Goal: Task Accomplishment & Management: Manage account settings

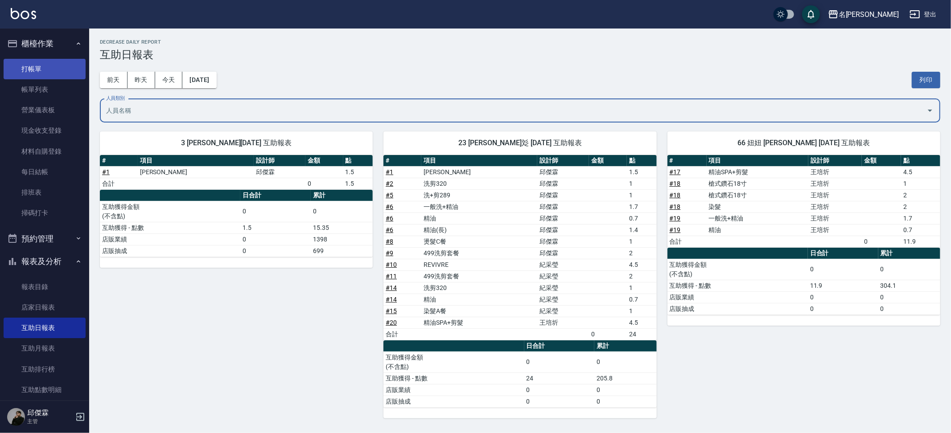
click at [57, 66] on link "打帳單" at bounding box center [45, 69] width 82 height 21
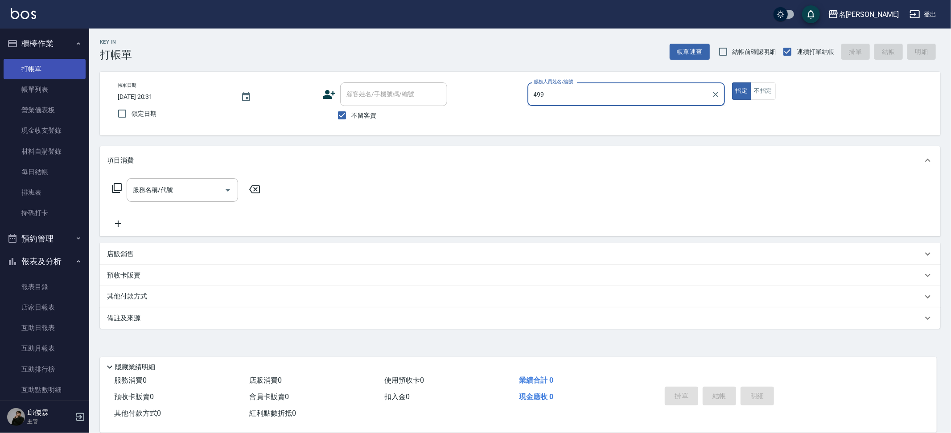
type input "499"
click at [732, 82] on button "指定" at bounding box center [741, 90] width 19 height 17
type button "true"
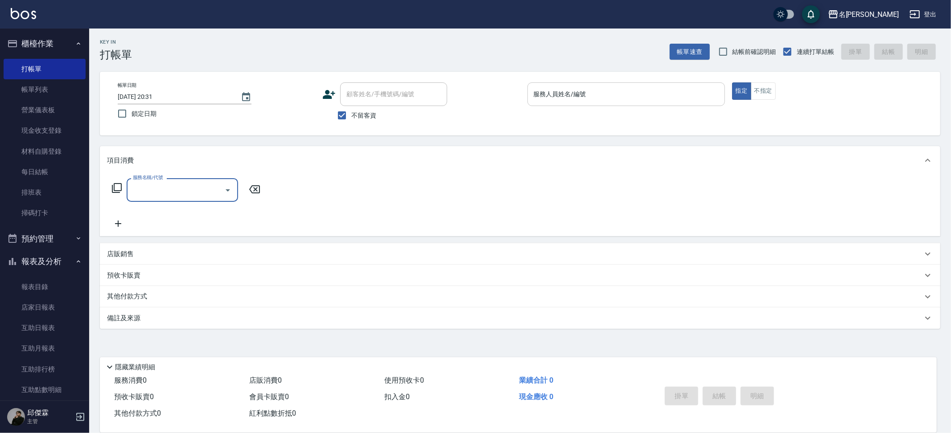
click at [527, 97] on div "服務人員姓名/編號" at bounding box center [626, 94] width 198 height 24
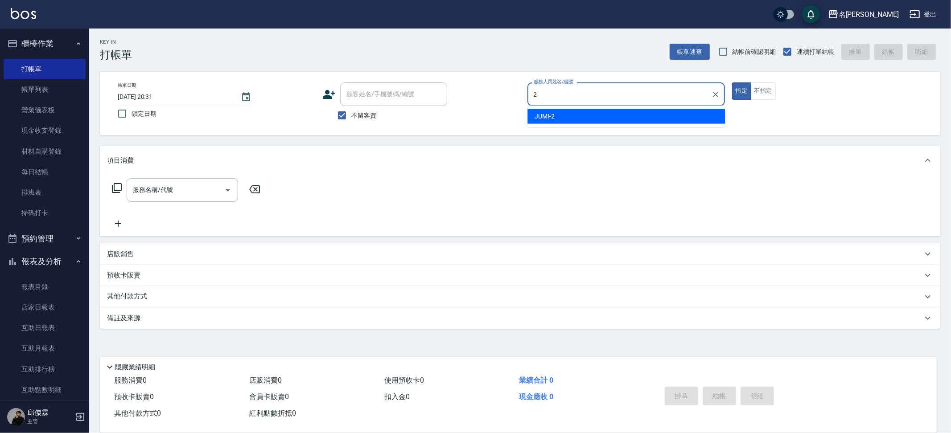
type input "JUMI-2"
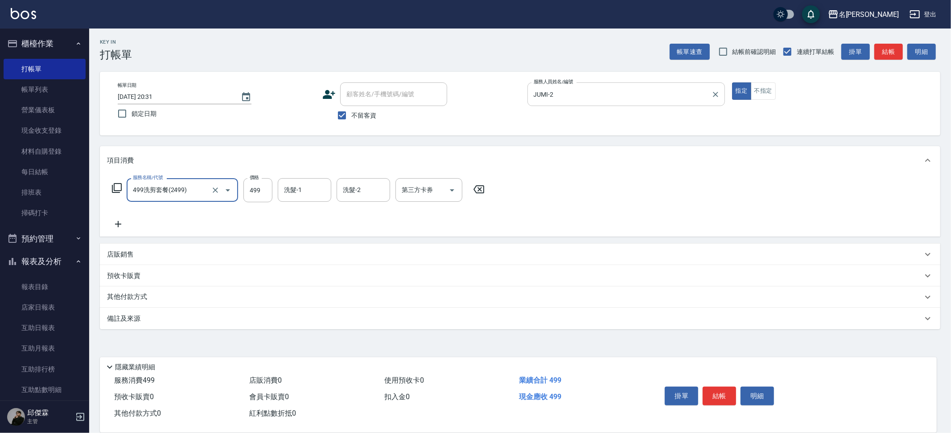
type input "499洗剪套餐(2499)"
type input "500"
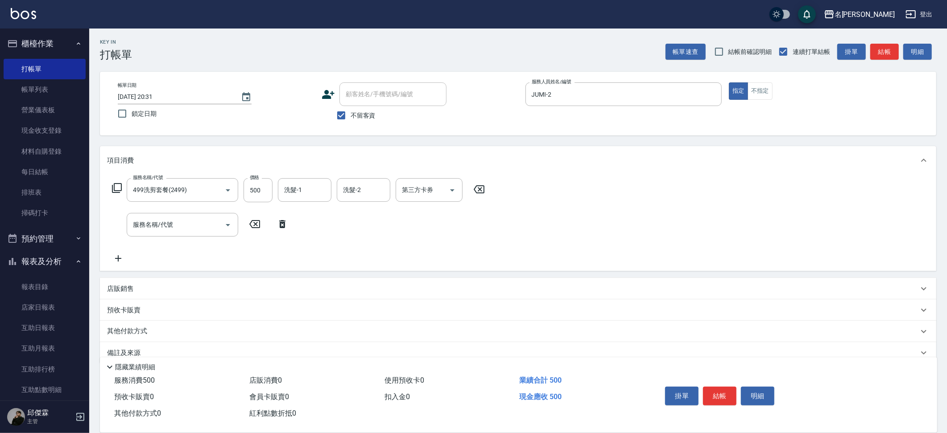
click at [121, 282] on div "店販銷售" at bounding box center [518, 288] width 836 height 21
type input "6"
type input "JUMI-2"
type input "u"
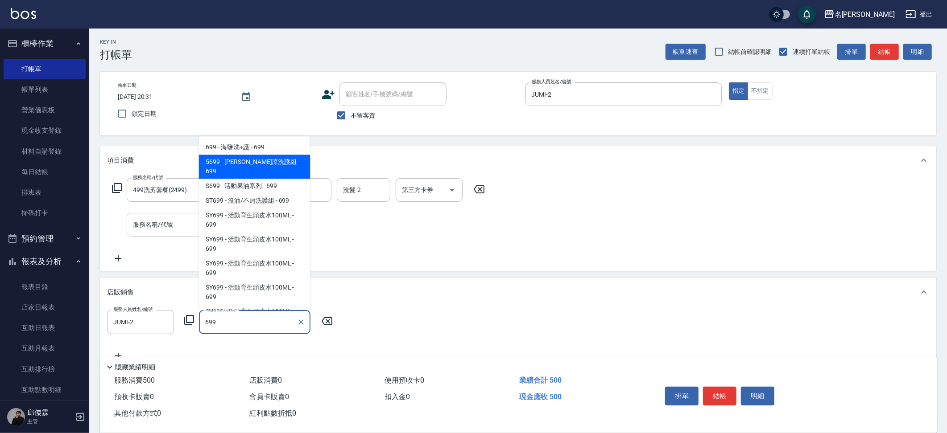
type input "水水沁涼洗護組"
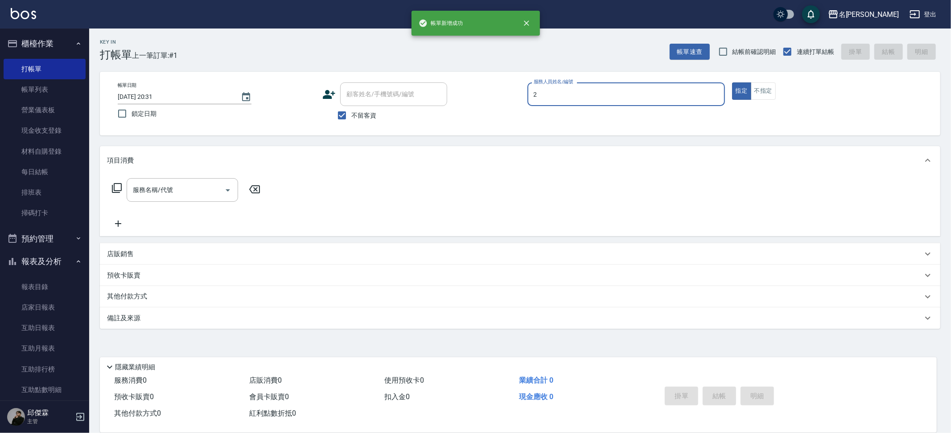
type input "JUMI-2"
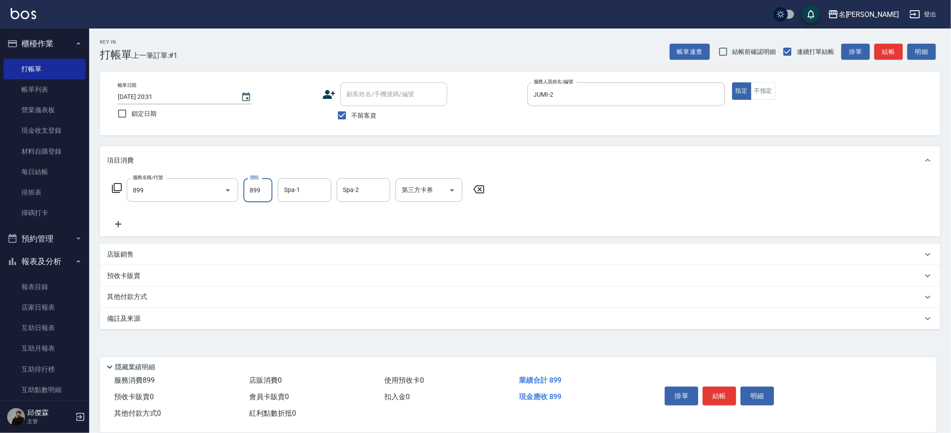
type input "[PERSON_NAME]SPA+剪髮(899)"
click at [210, 187] on button "Clear" at bounding box center [215, 190] width 12 height 12
click at [142, 187] on input "服務名稱/代號" at bounding box center [170, 190] width 78 height 16
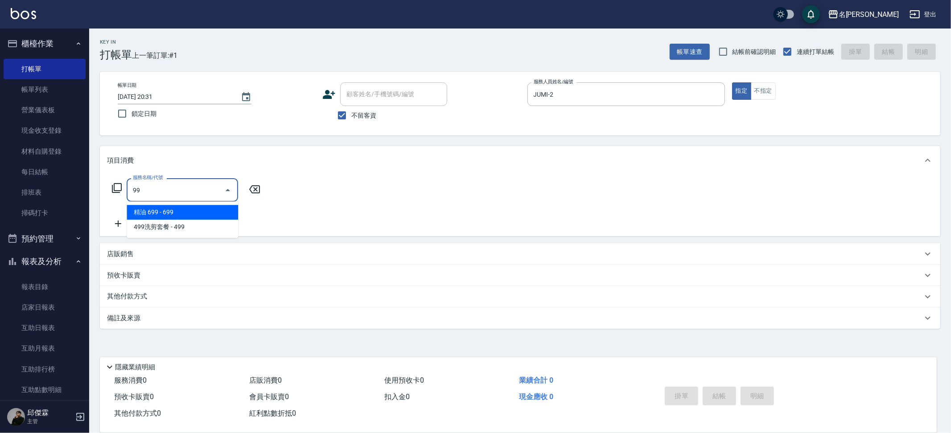
type input "9"
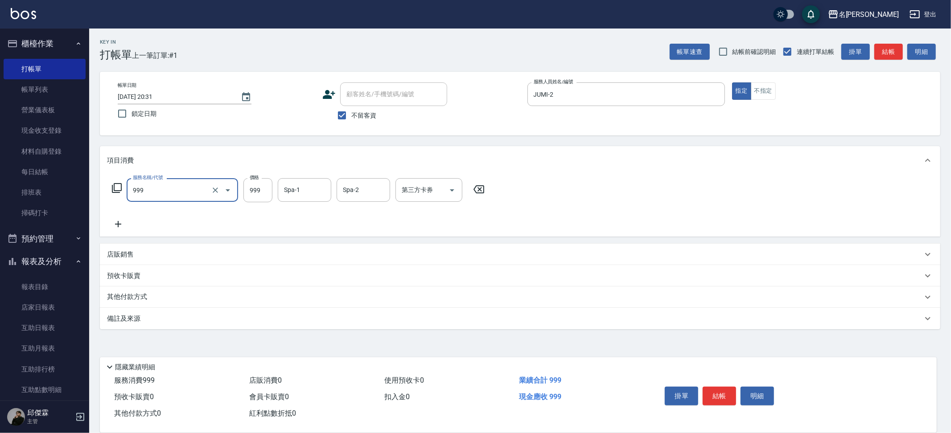
type input "精油SPA+剪髮(999)"
type input "1050"
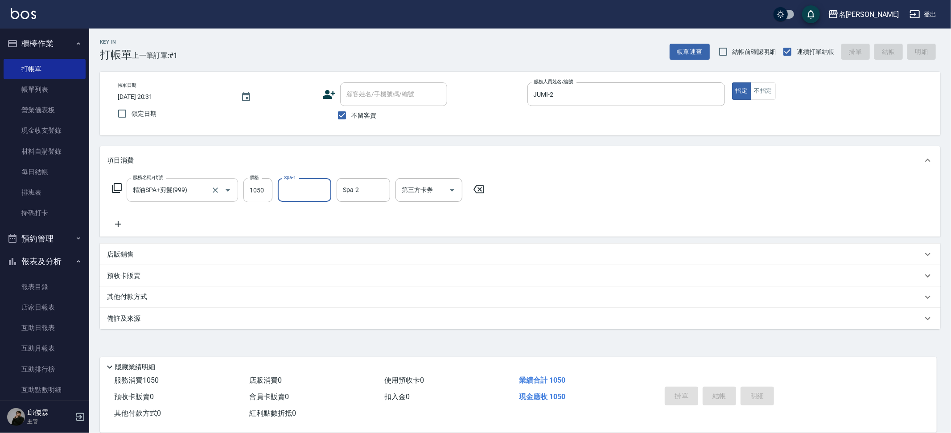
type input "[DATE] 20:32"
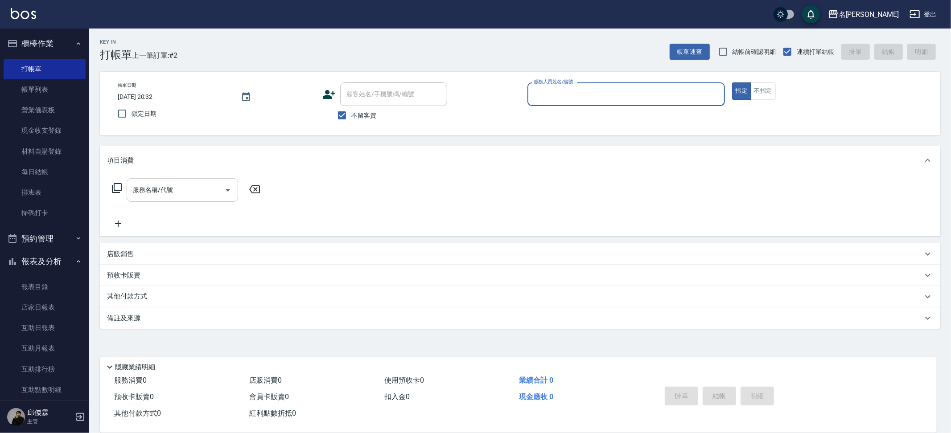
type input "8"
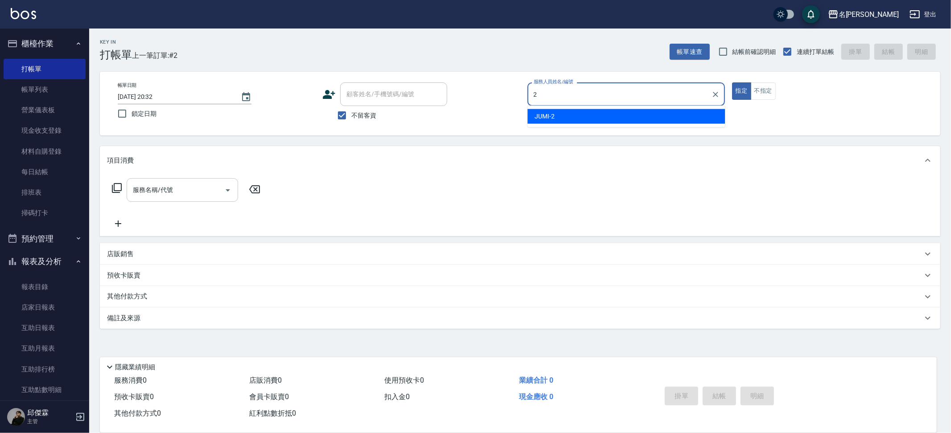
type input "JUMI-2"
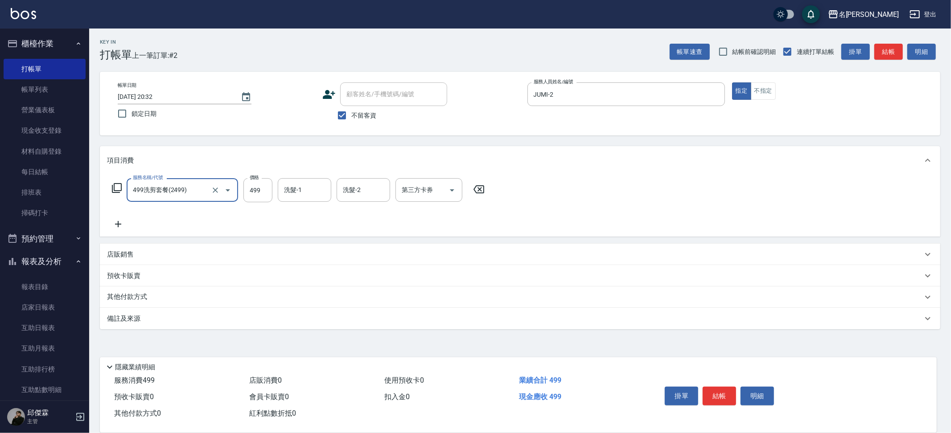
type input "499洗剪套餐(2499)"
type input "500"
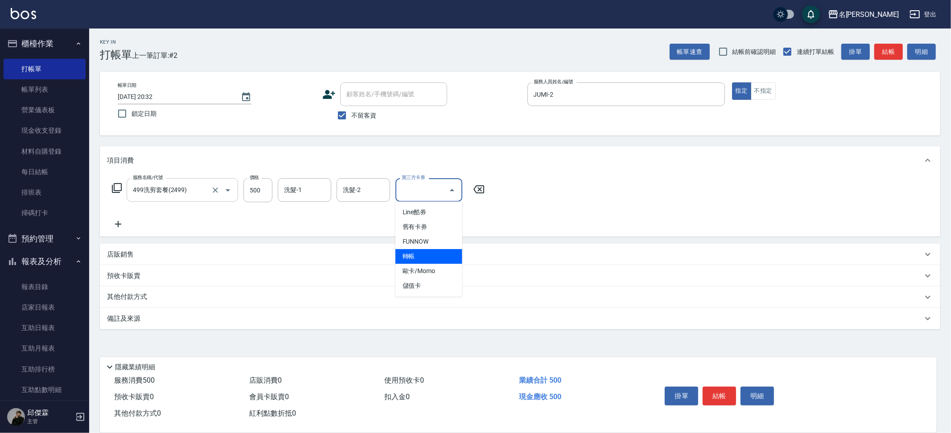
type input "轉帳"
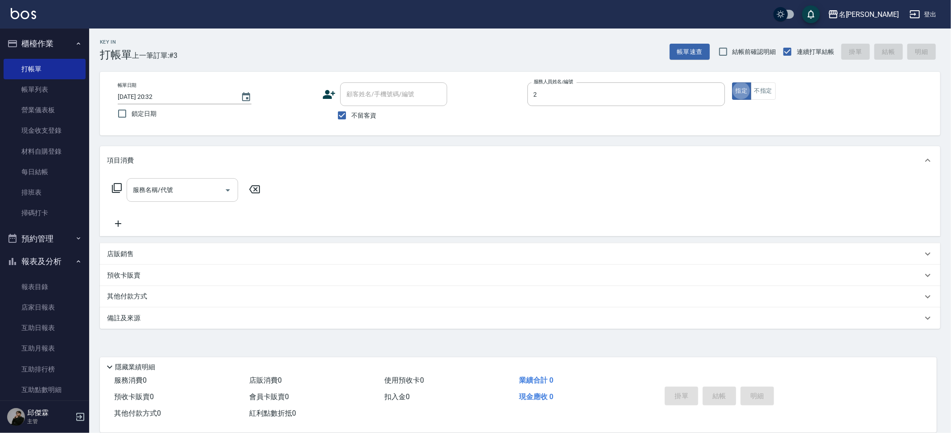
type input "JUMI-2"
type input "3"
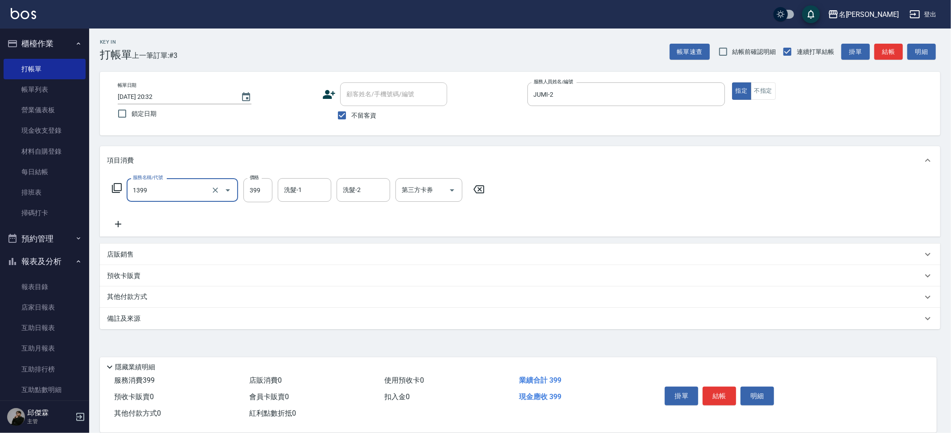
type input "海鹽洗髮(1399)"
type input "Mina-3"
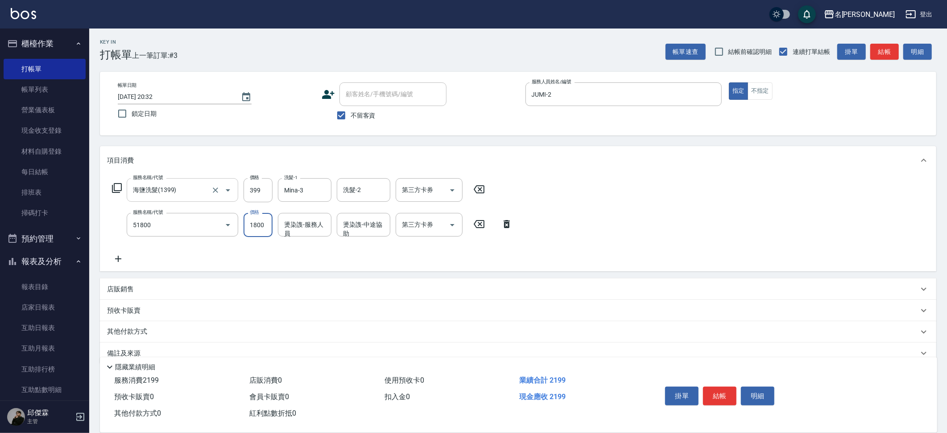
type input "鏡面護髮(51800)"
type input "2500"
click at [301, 228] on div "燙染謢-服務人員 燙染謢-服務人員" at bounding box center [305, 225] width 54 height 24
type input "Mina-3"
type input "JUMI-2"
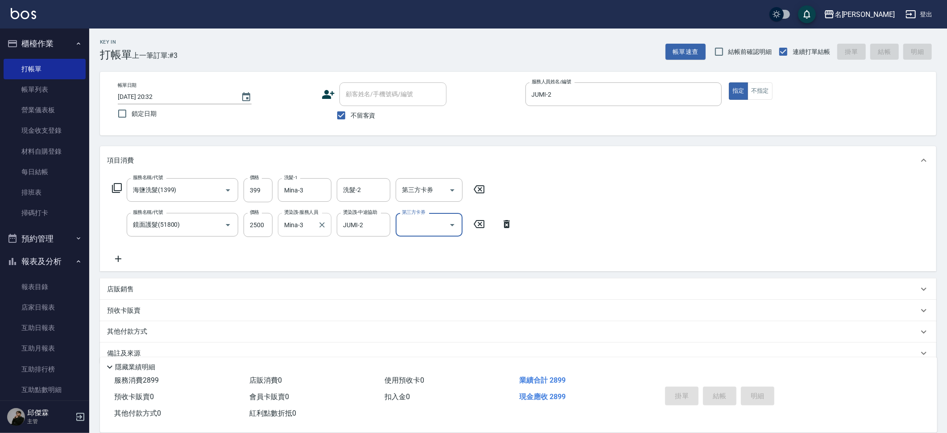
type input "[DATE] 20:35"
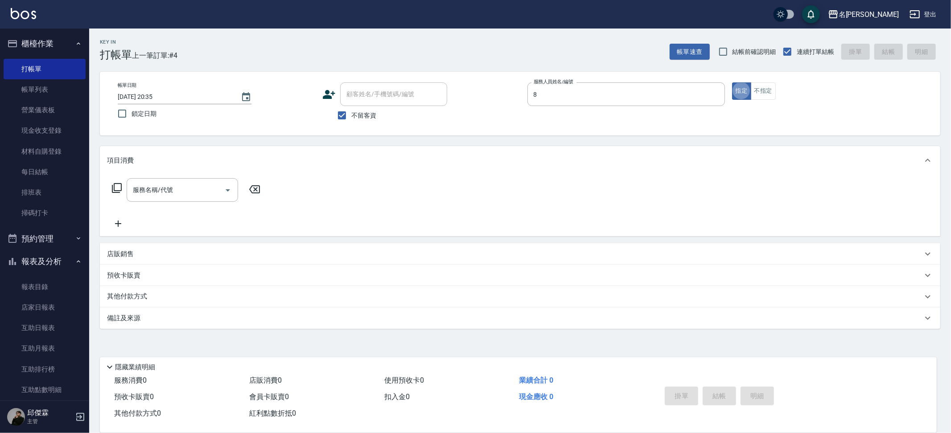
type input "Kira-8"
click at [767, 87] on button "不指定" at bounding box center [763, 90] width 25 height 17
type button "false"
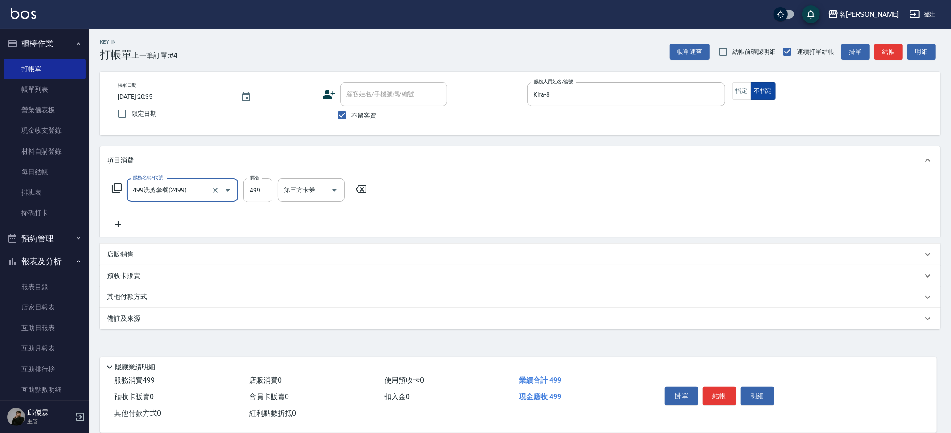
type input "499洗剪套餐(2499)"
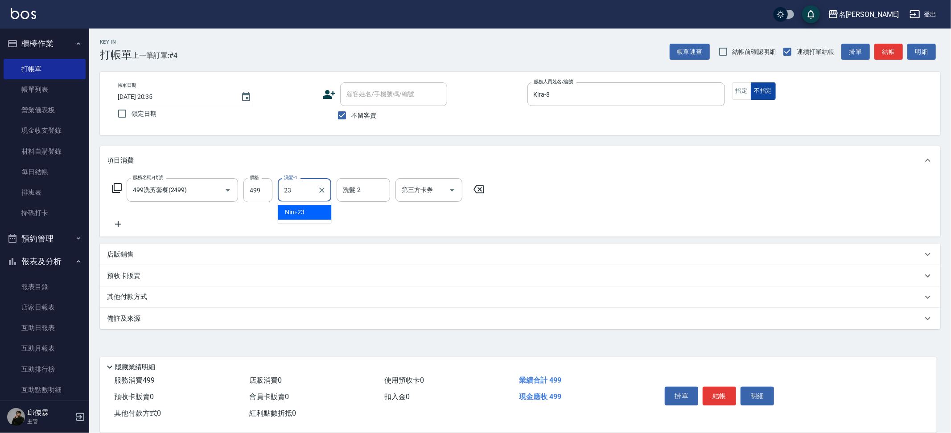
type input "Nini-23"
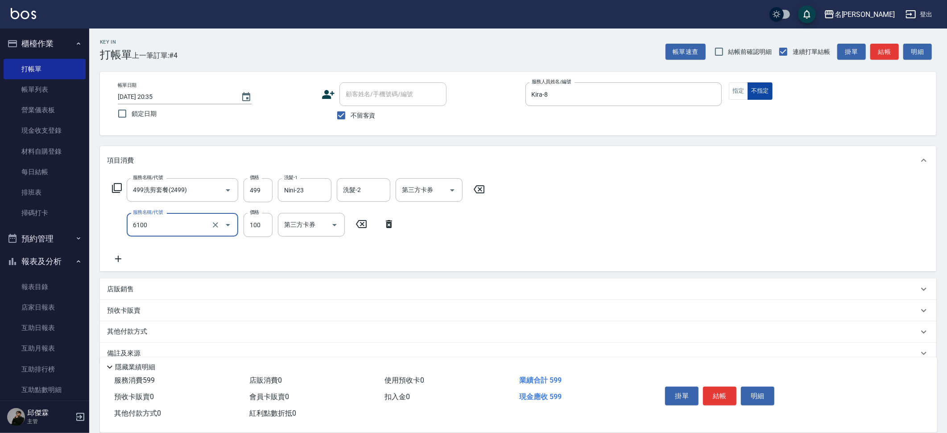
type input "造型(6100)"
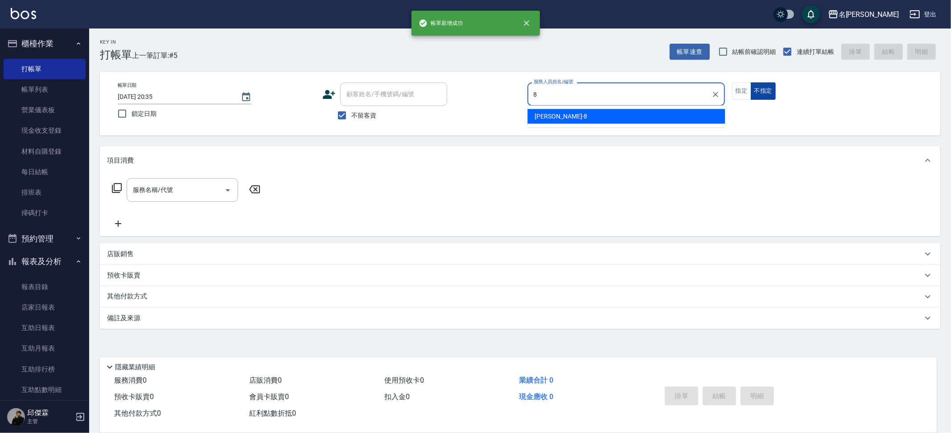
type input "Kira-8"
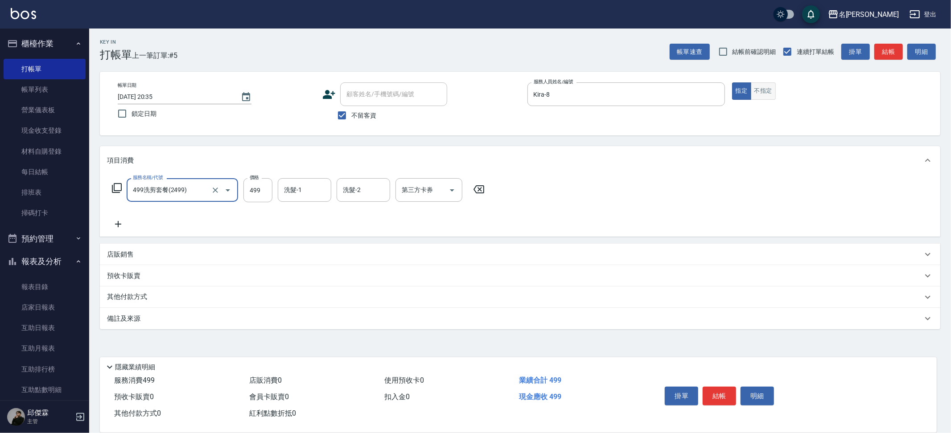
type input "499洗剪套餐(2499)"
type input "Nini-23"
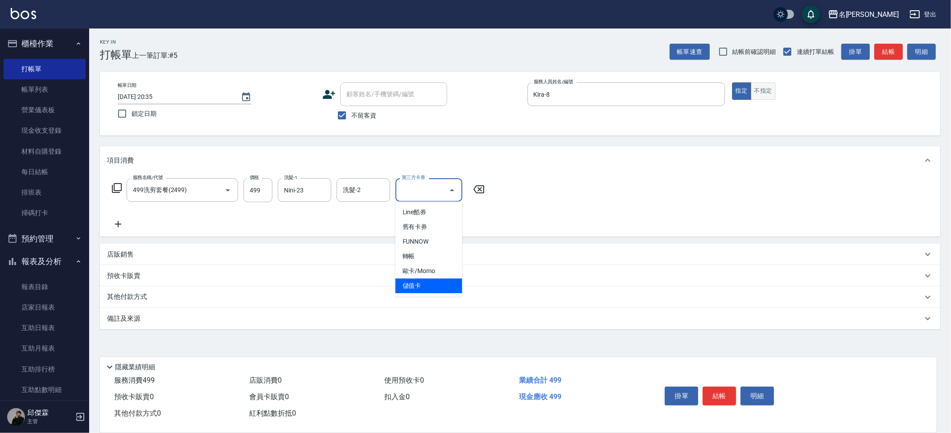
type input "儲值卡"
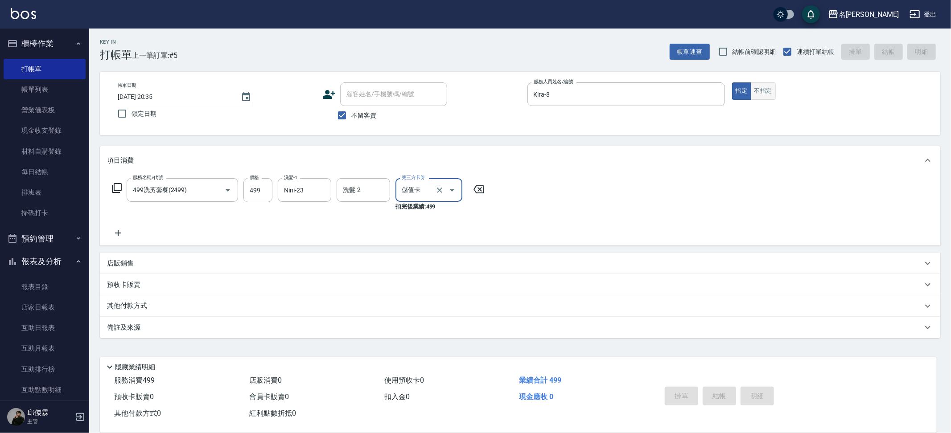
type input "[DATE] 20:36"
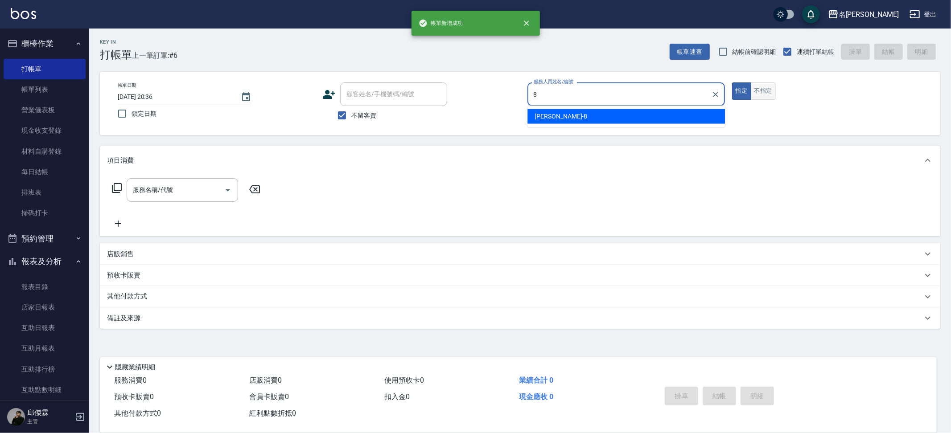
type input "Kira-8"
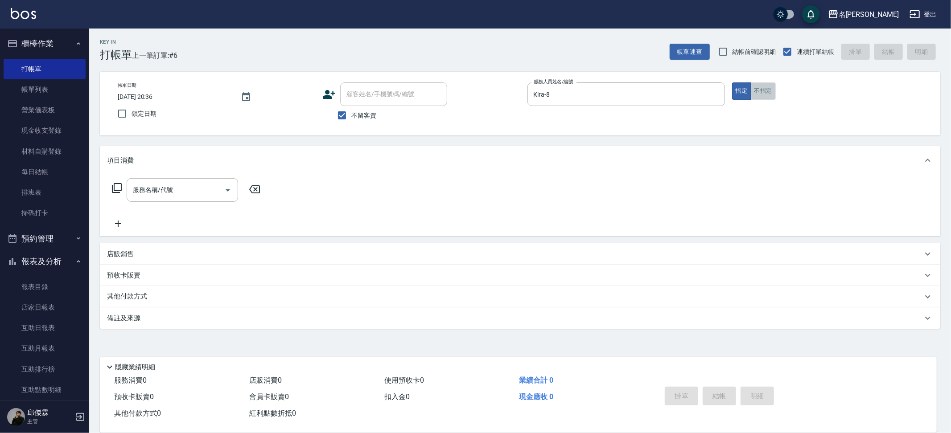
click at [762, 94] on button "不指定" at bounding box center [763, 90] width 25 height 17
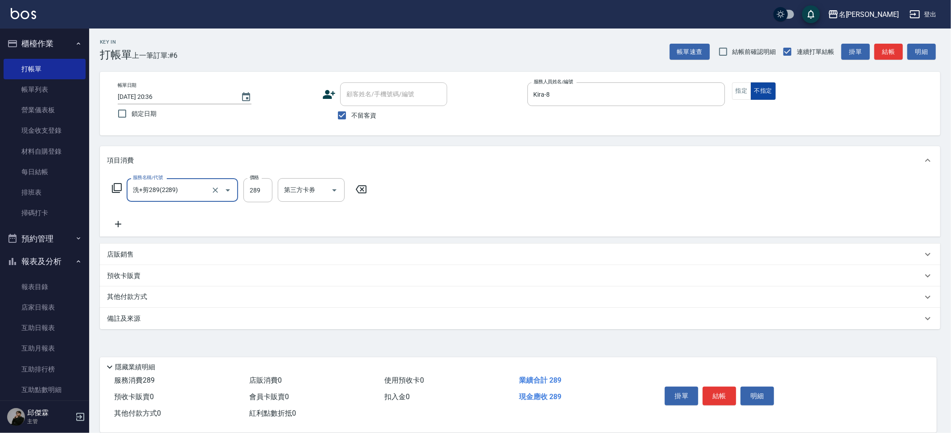
type input "洗+剪289(2289)"
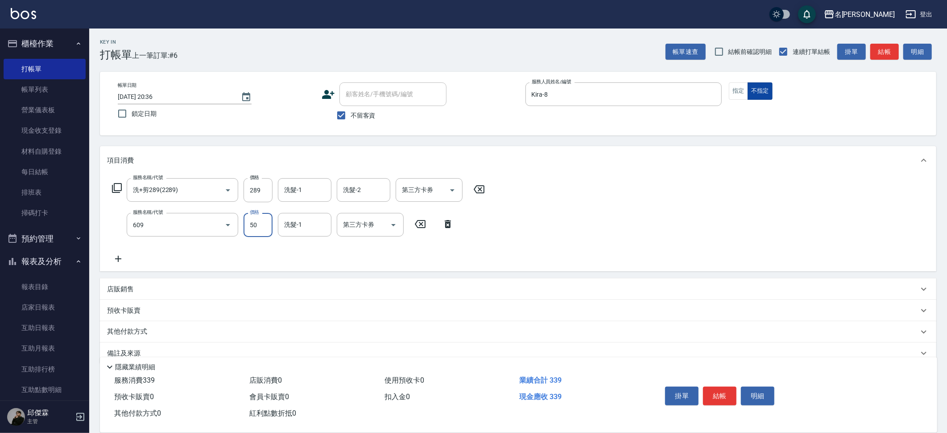
type input "精油(609)"
type input "儲值卡"
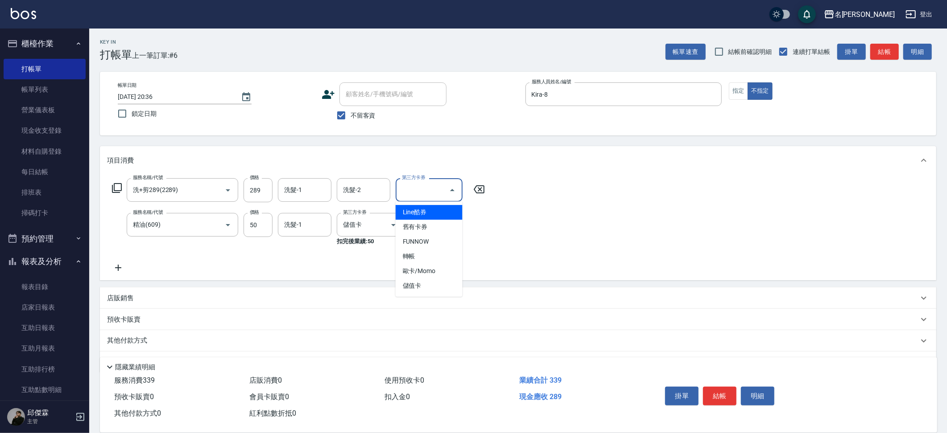
click at [436, 189] on input "第三方卡券" at bounding box center [421, 190] width 45 height 16
click at [426, 279] on span "儲值卡" at bounding box center [428, 286] width 67 height 15
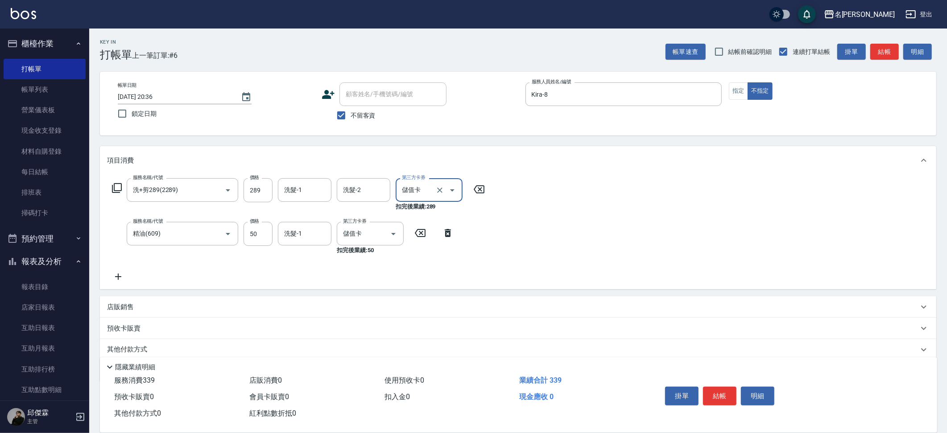
type input "儲值卡"
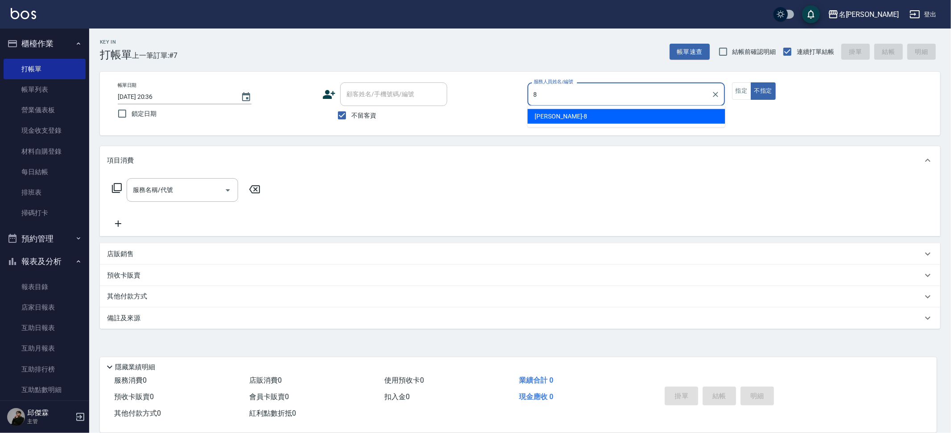
type input "Kira-8"
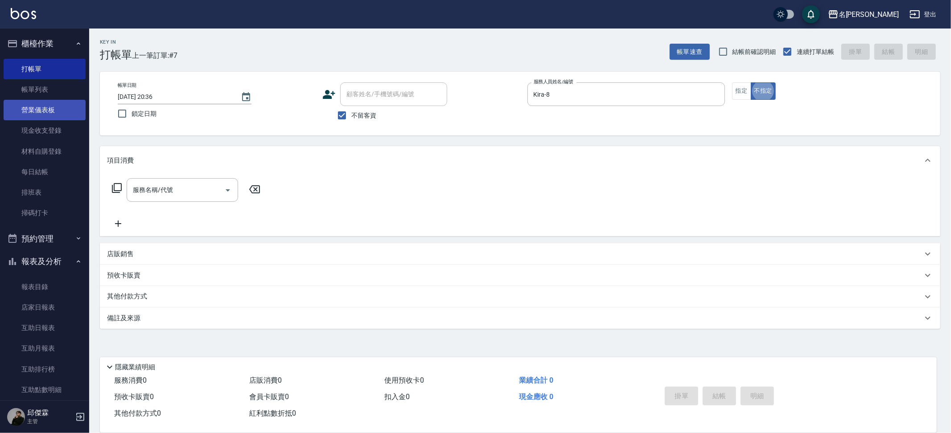
click at [22, 100] on link "營業儀表板" at bounding box center [45, 110] width 82 height 21
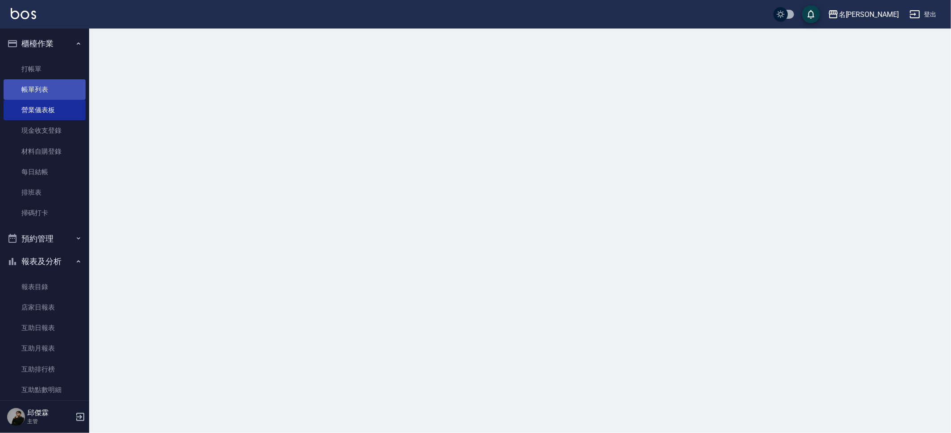
click at [36, 89] on link "帳單列表" at bounding box center [45, 89] width 82 height 21
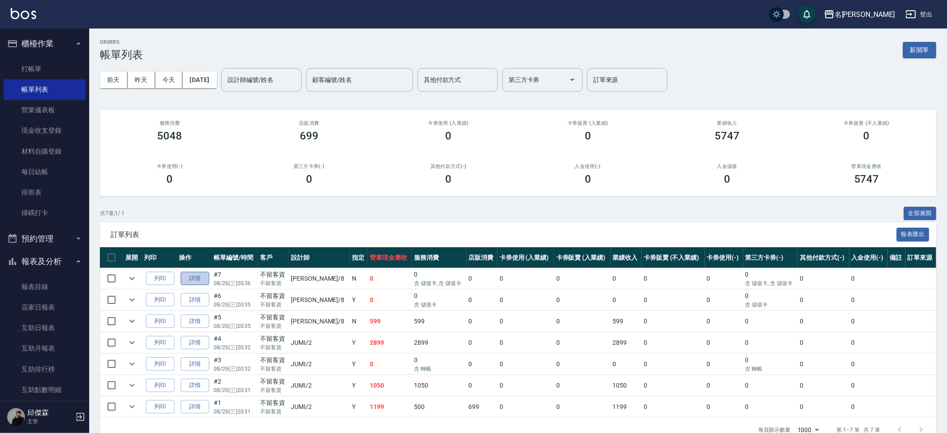
click at [206, 276] on link "詳情" at bounding box center [195, 279] width 29 height 14
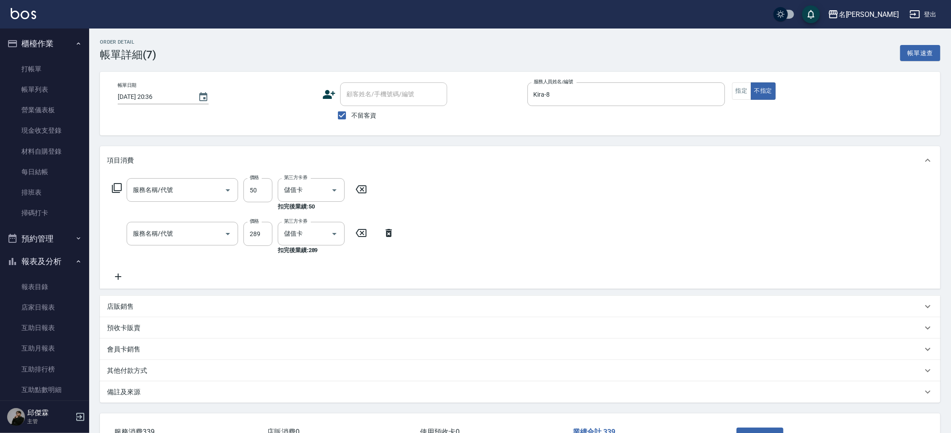
checkbox input "true"
type input "Kira-8"
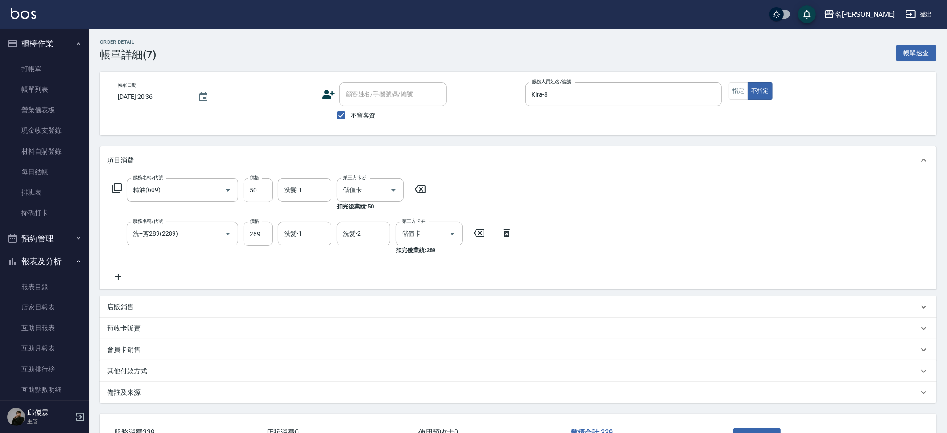
type input "精油(609)"
type input "洗+剪289(2289)"
click at [305, 189] on input "洗髮-1" at bounding box center [304, 190] width 45 height 16
type input "Nini-23"
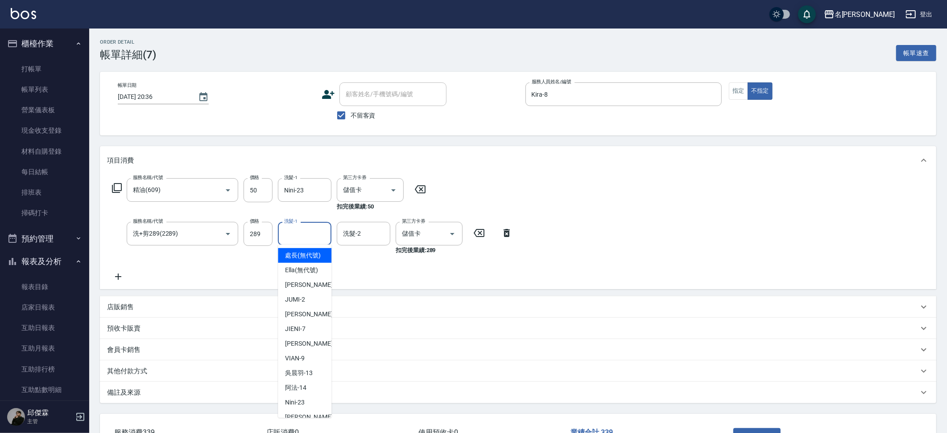
click at [319, 234] on input "洗髮-1" at bounding box center [304, 234] width 45 height 16
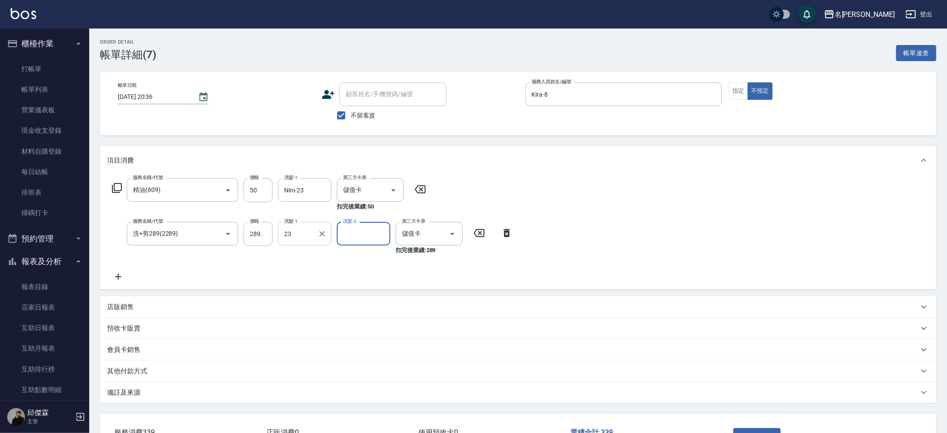
type input "Nini-23"
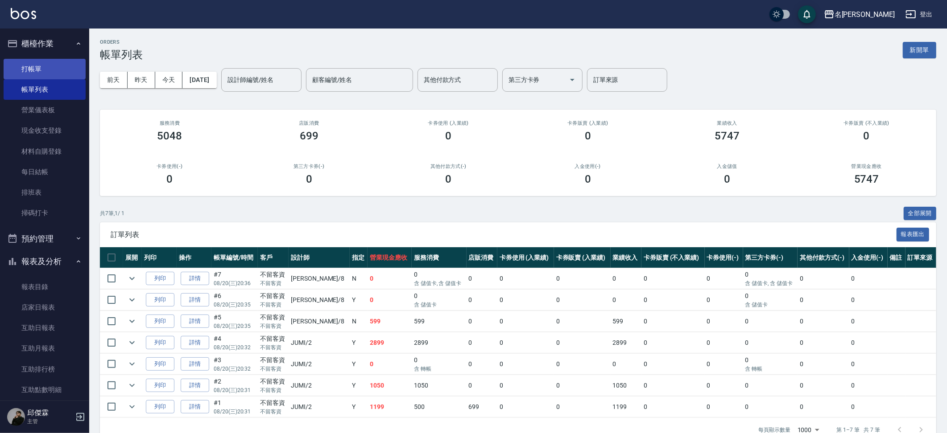
click at [45, 65] on link "打帳單" at bounding box center [45, 69] width 82 height 21
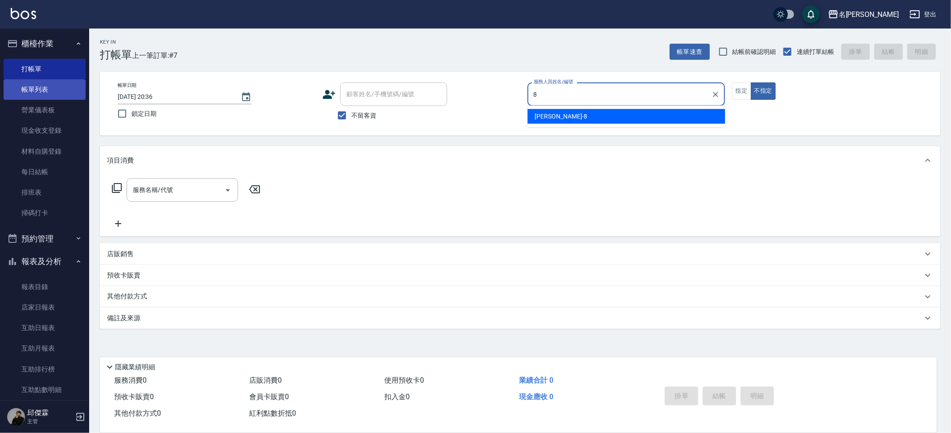
type input "Kira-8"
type button "false"
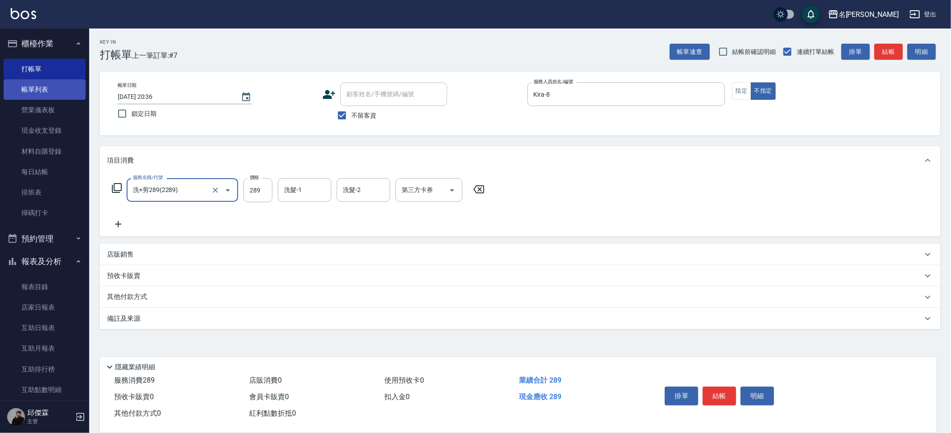
type input "洗+剪289(2289)"
type input "339"
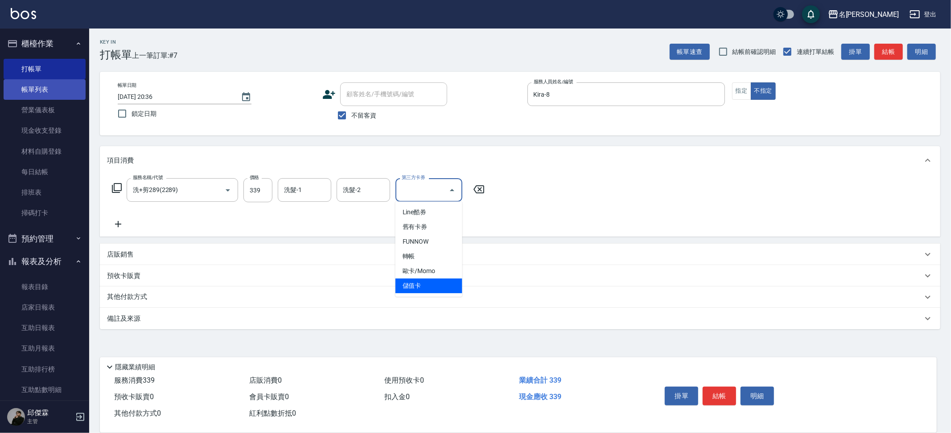
type input "儲值卡"
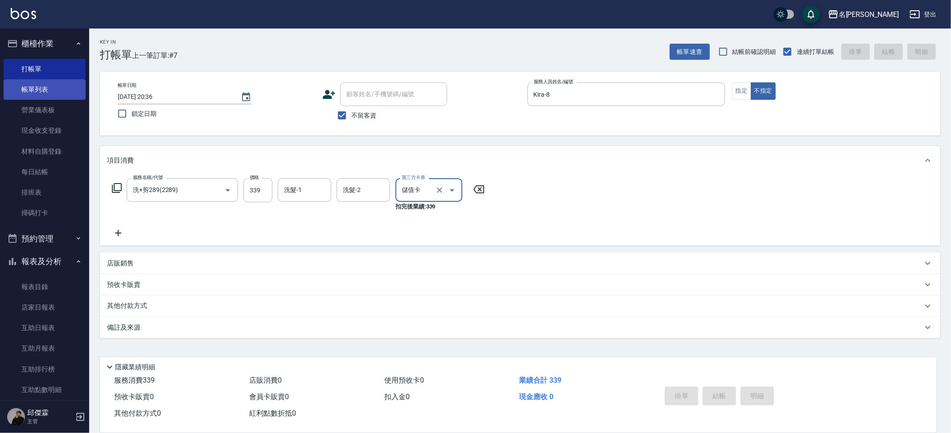
type input "[DATE] 20:37"
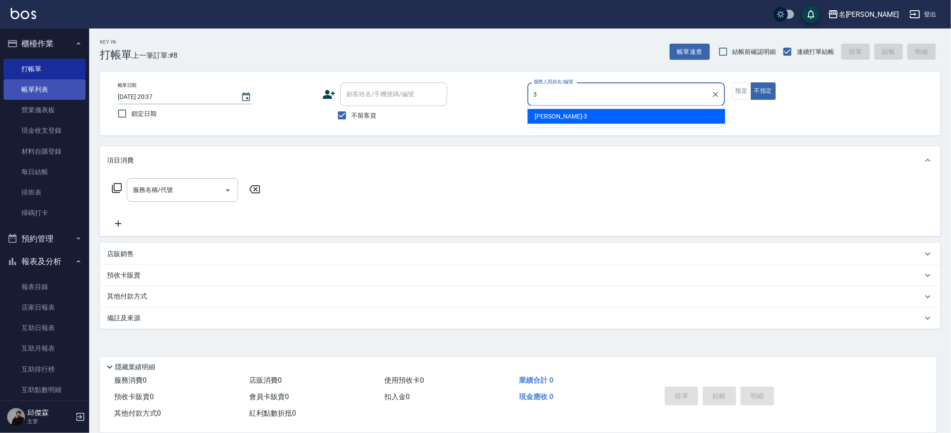
type input "Mina-3"
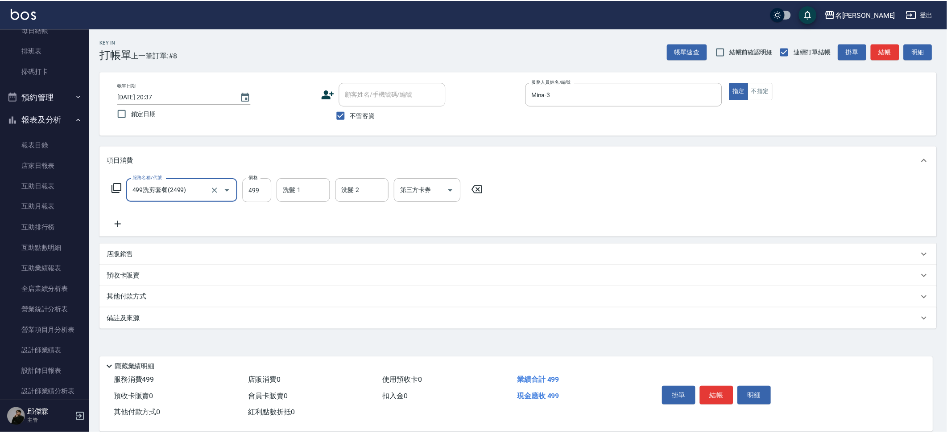
scroll to position [177, 0]
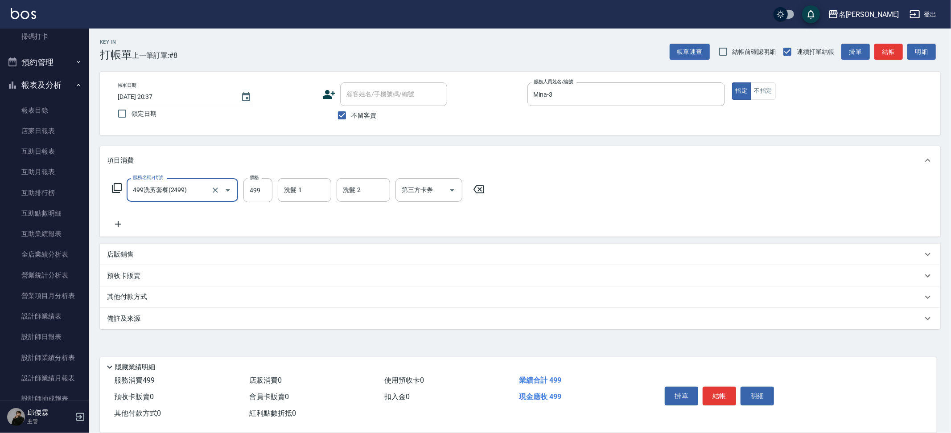
type input "499洗剪套餐(2499)"
type input "340"
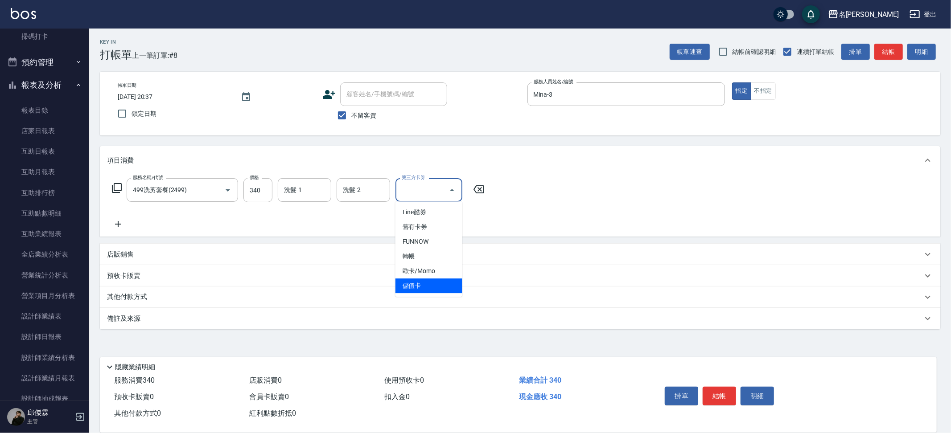
type input "儲值卡"
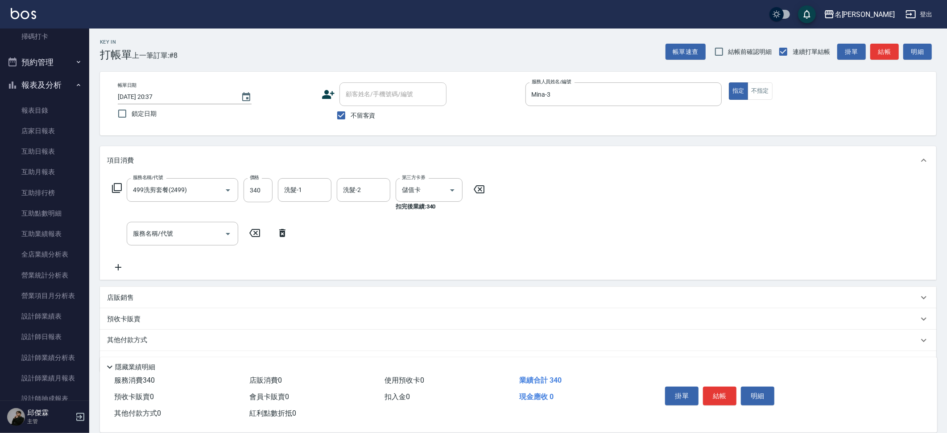
click at [130, 339] on p "其他付款方式" at bounding box center [129, 341] width 45 height 10
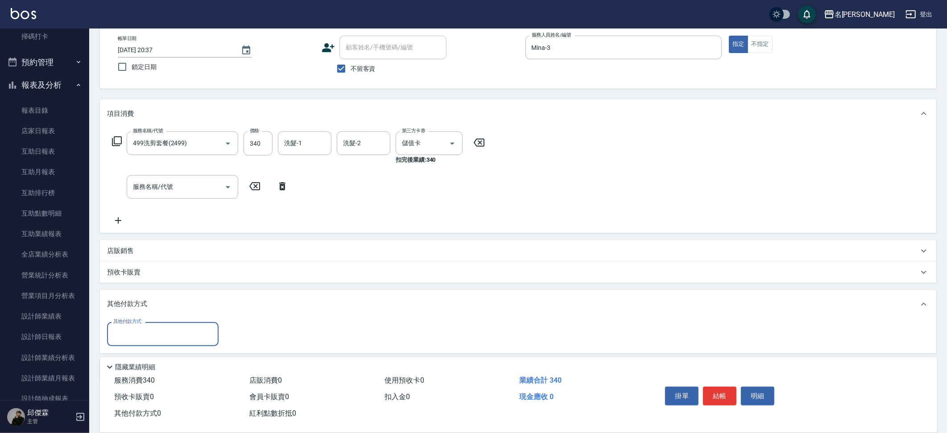
scroll to position [78, 0]
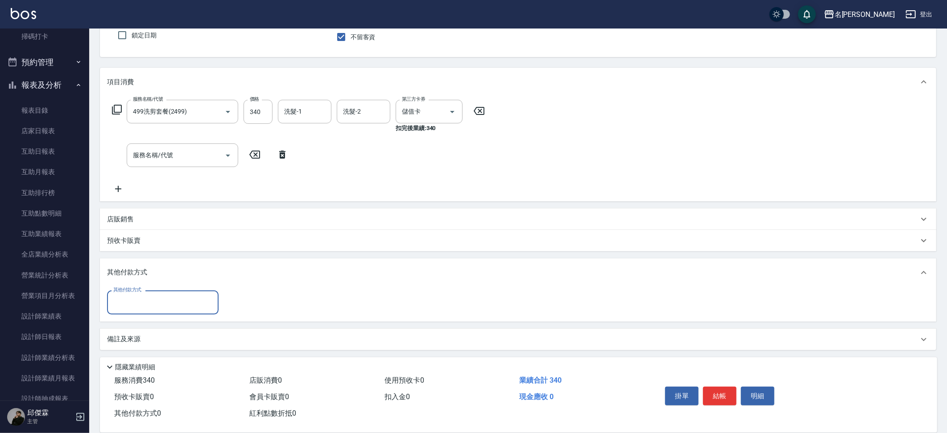
click at [177, 309] on input "其他付款方式" at bounding box center [162, 303] width 103 height 16
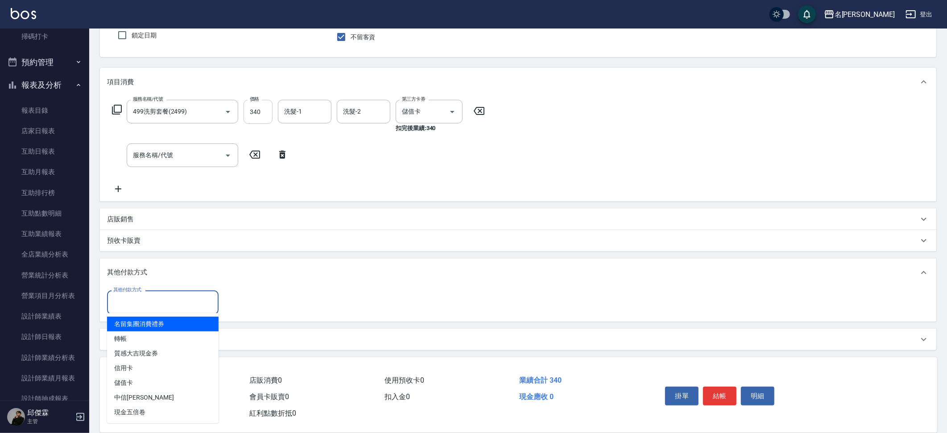
click at [260, 107] on input "340" at bounding box center [257, 112] width 29 height 24
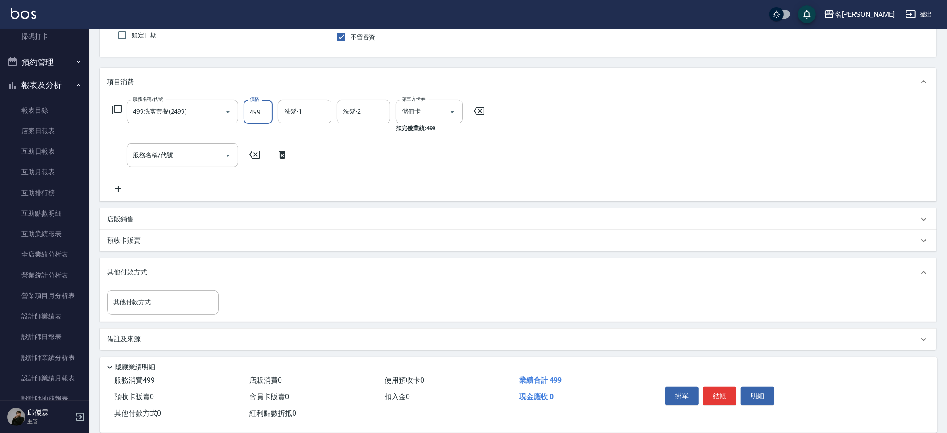
type input "499"
click at [189, 305] on input "其他付款方式" at bounding box center [162, 303] width 103 height 16
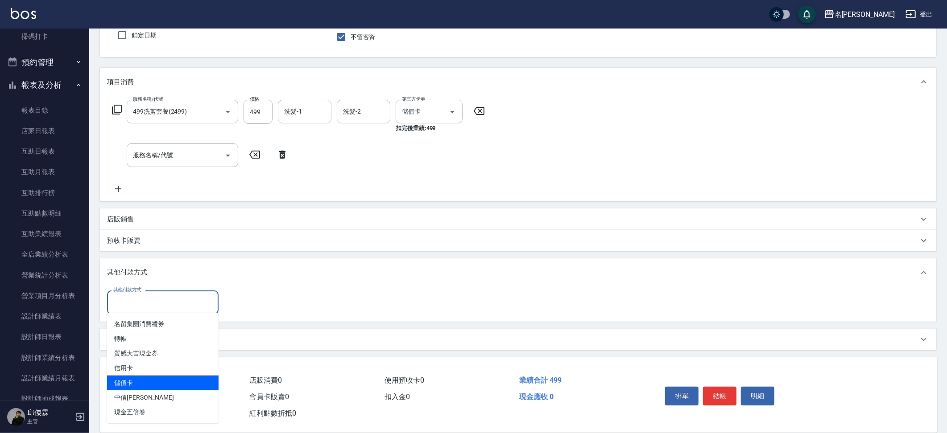
click at [160, 384] on span "儲值卡" at bounding box center [162, 383] width 111 height 15
type input "儲值卡"
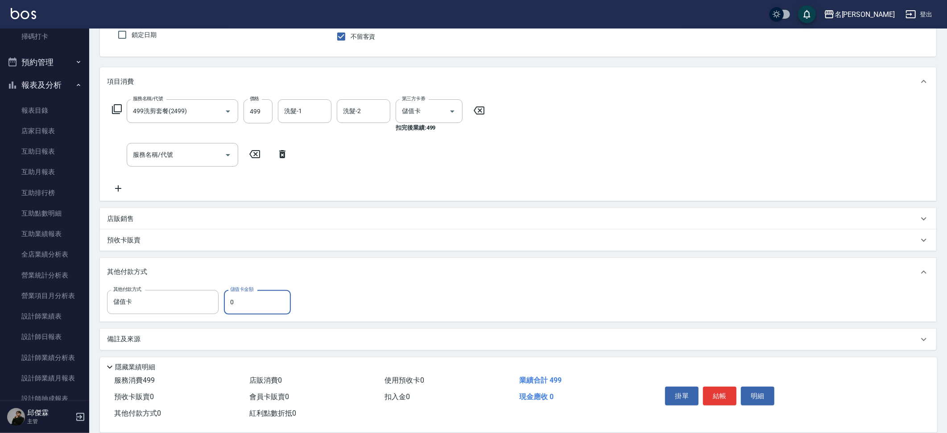
click at [259, 301] on input "0" at bounding box center [257, 302] width 67 height 24
type input "0"
click at [416, 114] on input "儲值卡" at bounding box center [416, 111] width 34 height 16
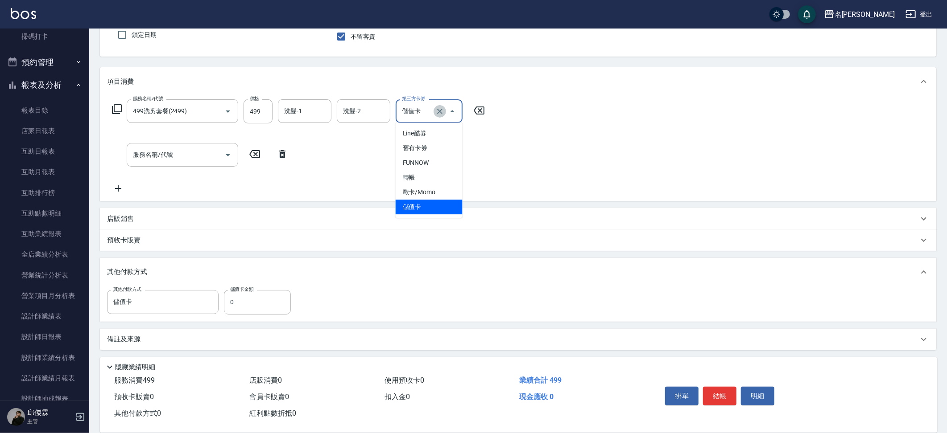
click at [442, 111] on icon "Clear" at bounding box center [439, 111] width 9 height 9
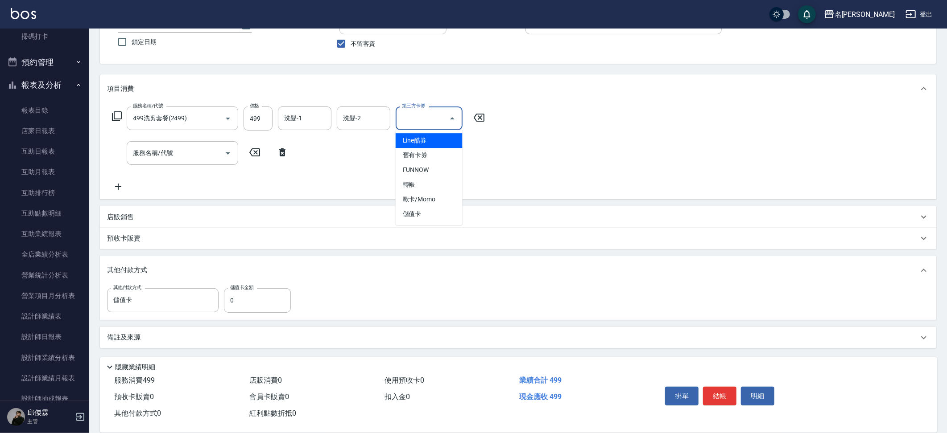
scroll to position [70, 0]
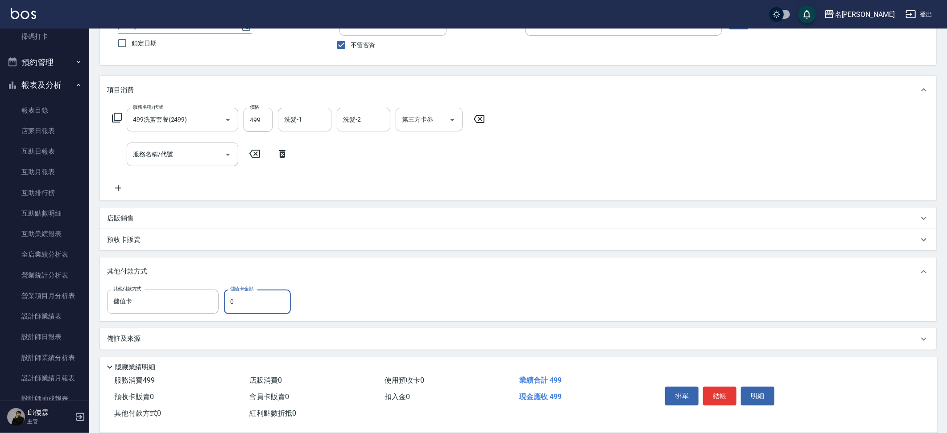
click at [273, 302] on input "0" at bounding box center [257, 302] width 67 height 24
type input "340"
type input "[DATE] 20:39"
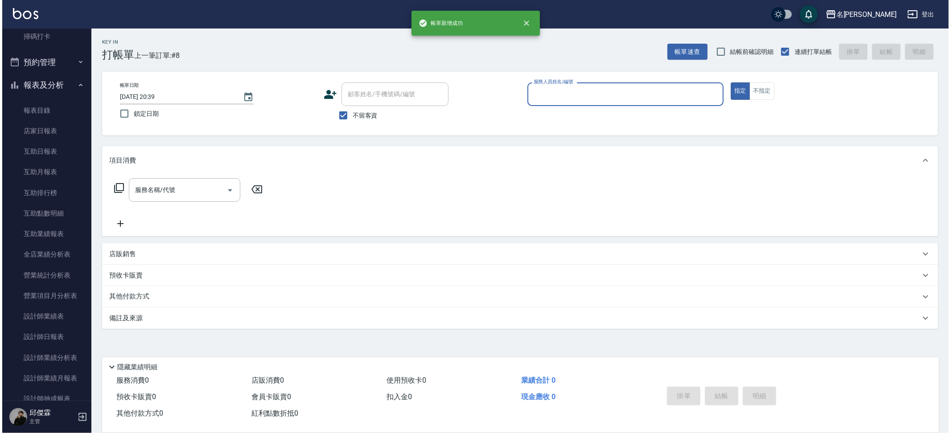
scroll to position [0, 0]
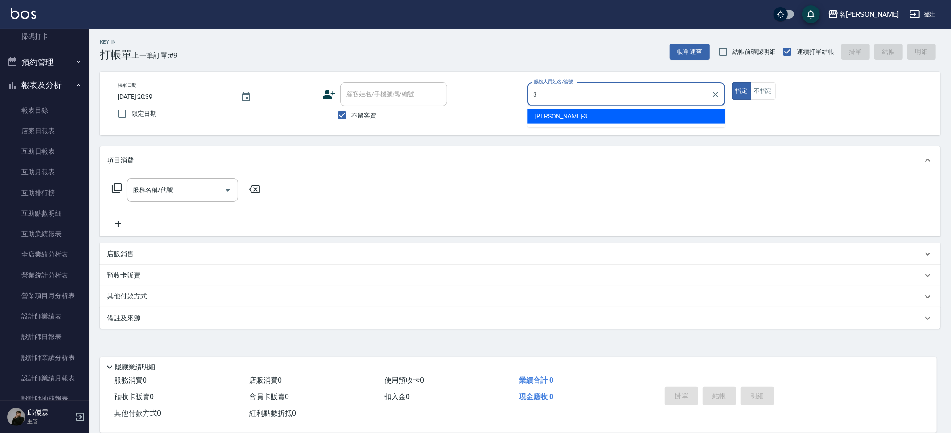
type input "Mina-3"
type button "true"
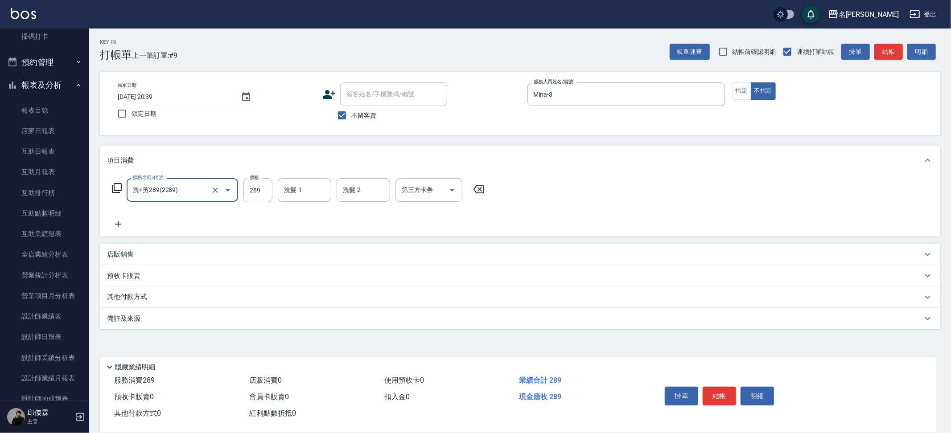
type input "洗+剪289(2289)"
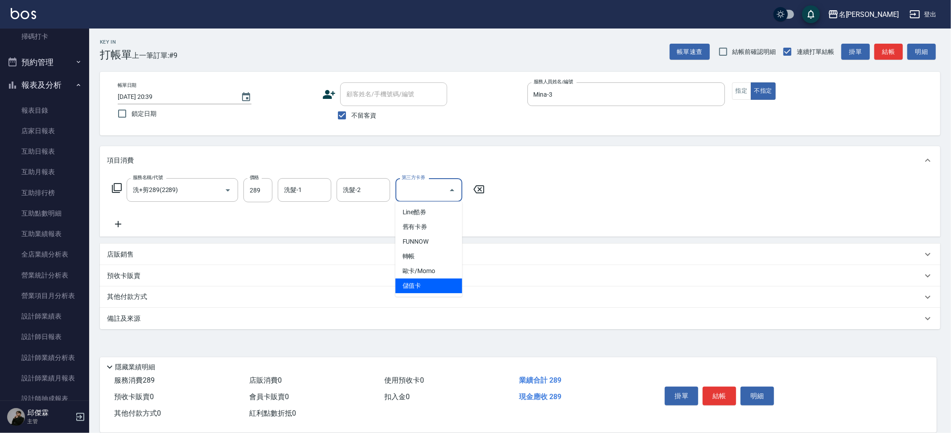
type input "儲值卡"
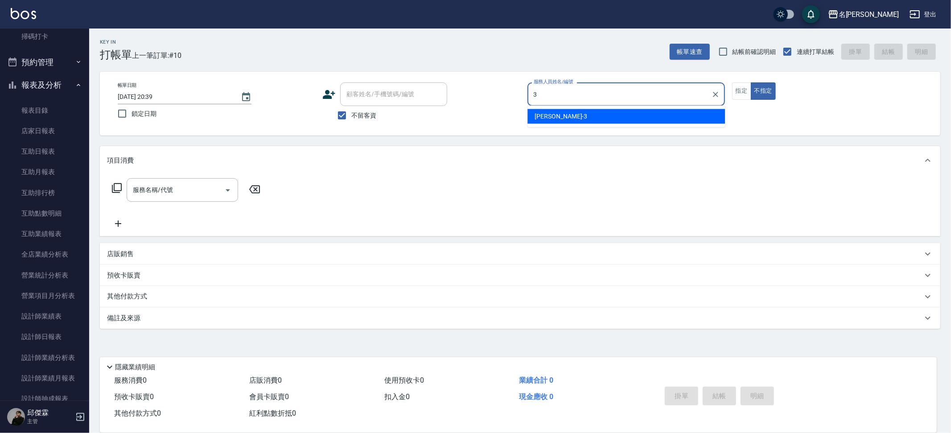
type input "Mina-3"
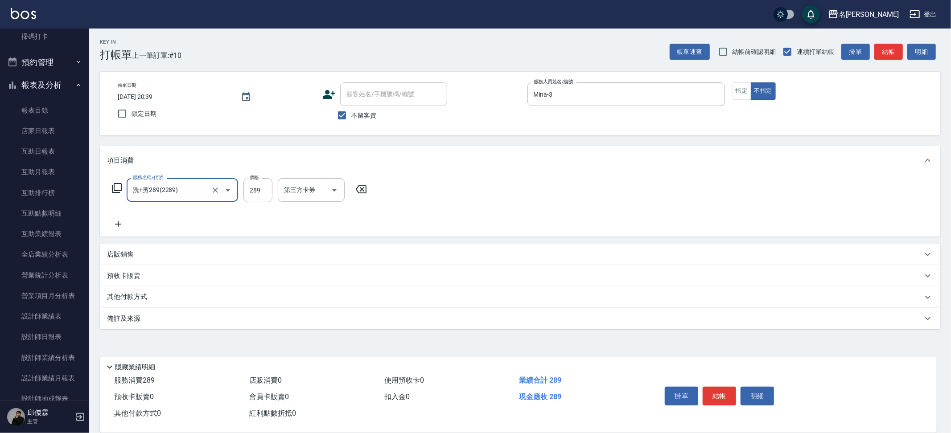
type input "洗+剪289(2289)"
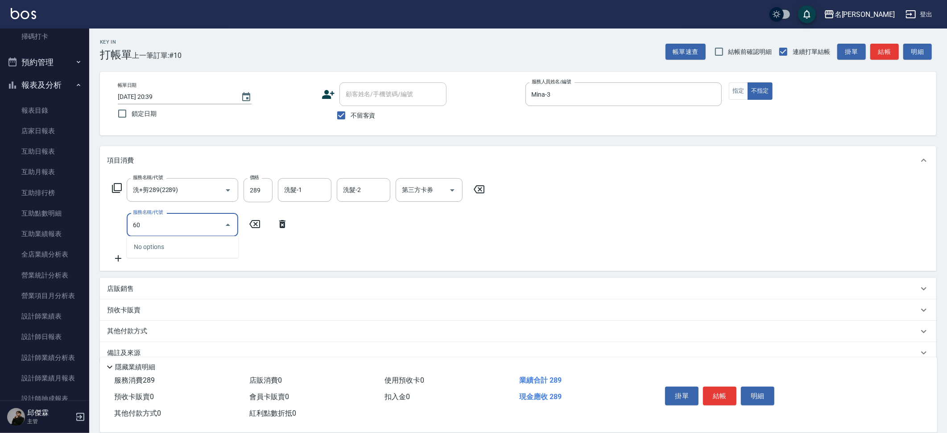
type input "609"
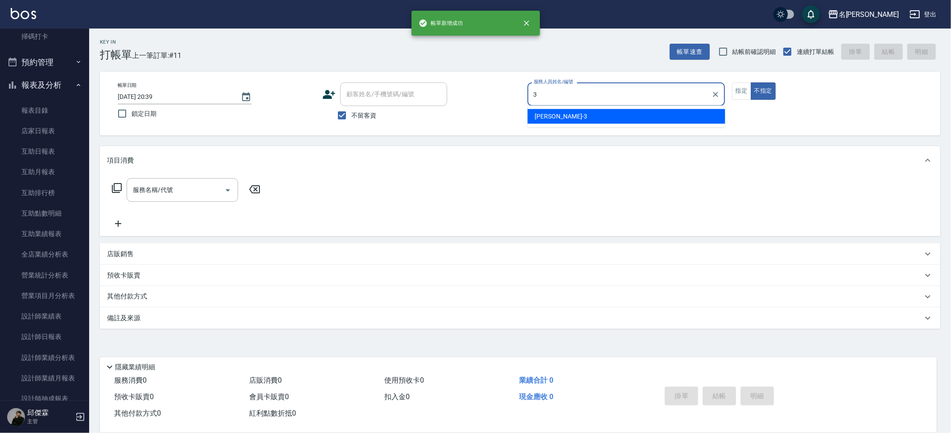
type input "Mina-3"
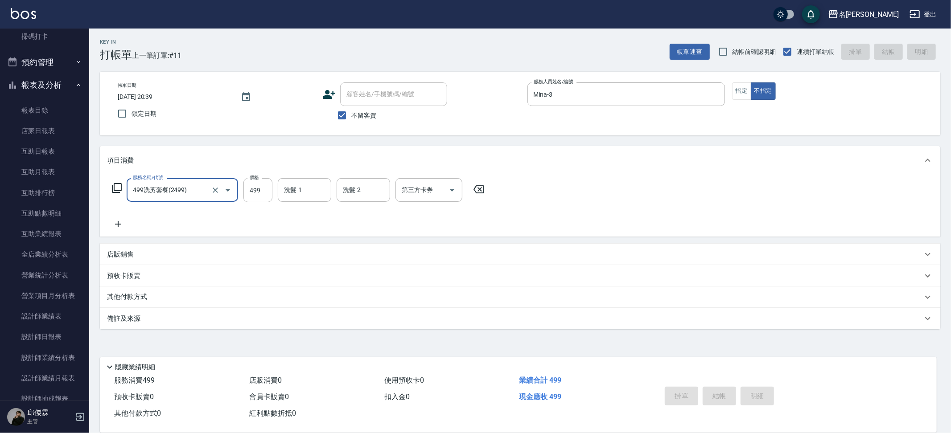
type input "499洗剪套餐(2499)"
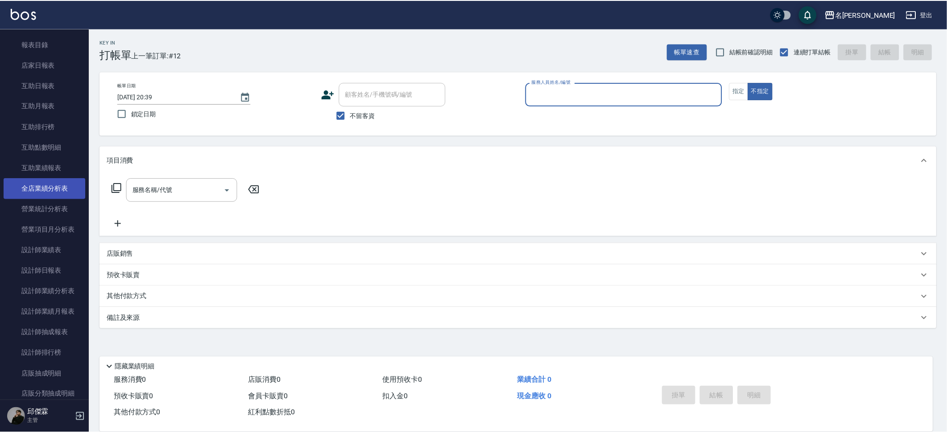
scroll to position [244, 0]
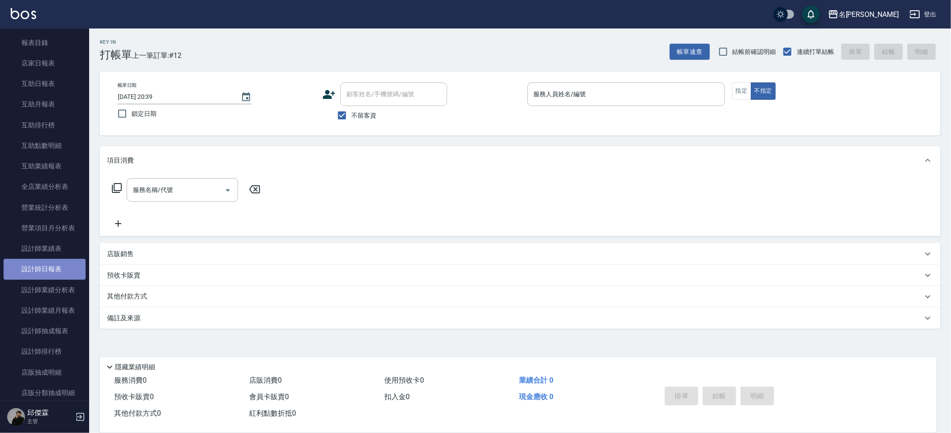
click at [49, 259] on link "設計師日報表" at bounding box center [45, 269] width 82 height 21
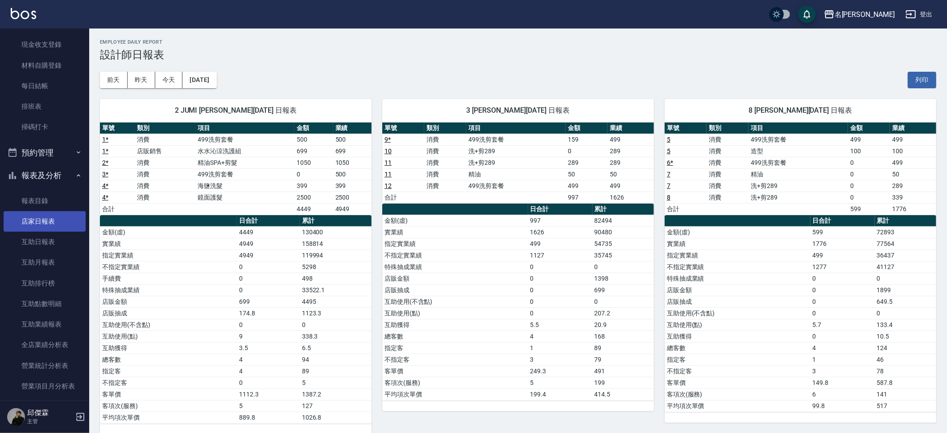
scroll to position [86, 0]
click at [36, 219] on link "店家日報表" at bounding box center [45, 221] width 82 height 21
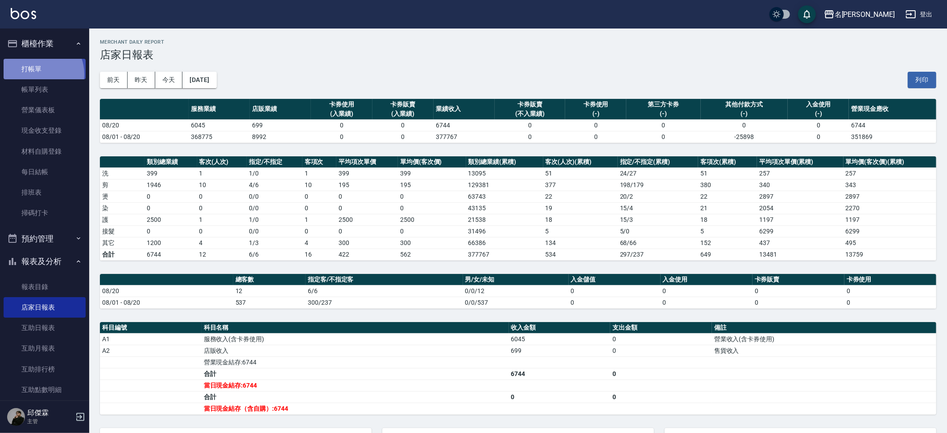
click at [38, 74] on link "打帳單" at bounding box center [45, 69] width 82 height 21
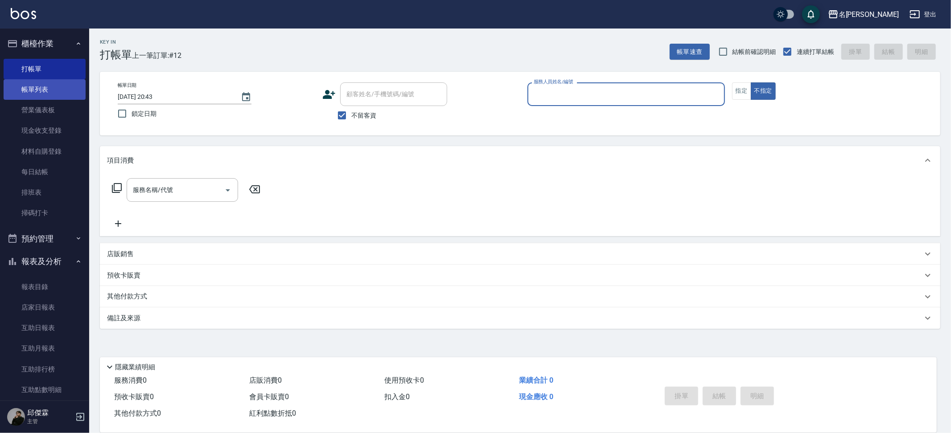
click at [38, 90] on link "帳單列表" at bounding box center [45, 89] width 82 height 21
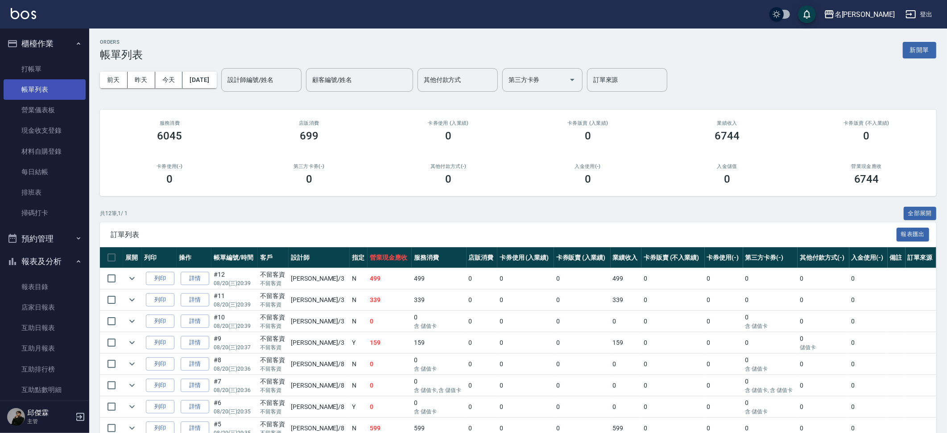
scroll to position [126, 0]
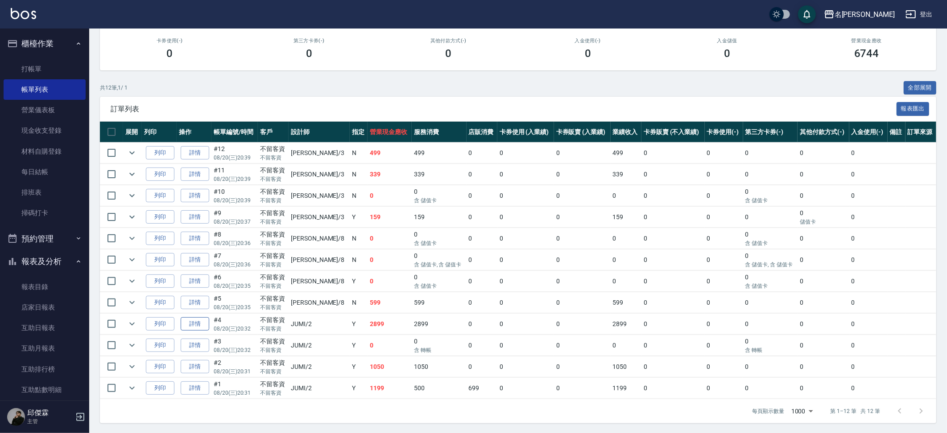
click at [193, 325] on link "詳情" at bounding box center [195, 324] width 29 height 14
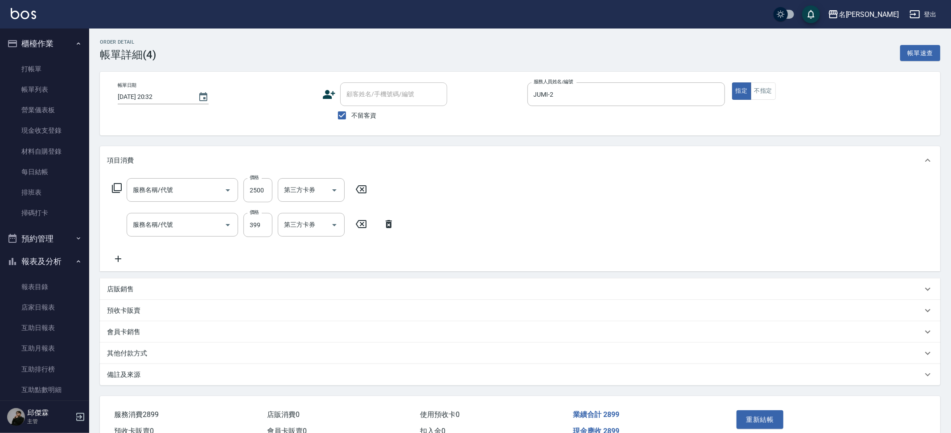
type input "[DATE] 20:32"
checkbox input "true"
type input "JUMI-2"
type input "鏡面護髮(51800)"
type input "海鹽洗髮(1399)"
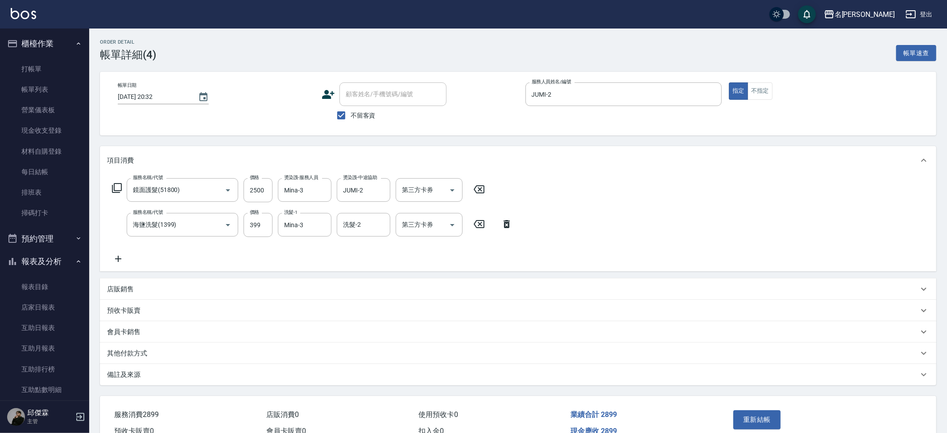
click at [432, 186] on div "第三方卡券 第三方卡券" at bounding box center [428, 190] width 67 height 24
drag, startPoint x: 436, startPoint y: 285, endPoint x: 439, endPoint y: 280, distance: 6.2
click at [435, 285] on span "儲值卡" at bounding box center [428, 286] width 67 height 15
type input "儲值卡"
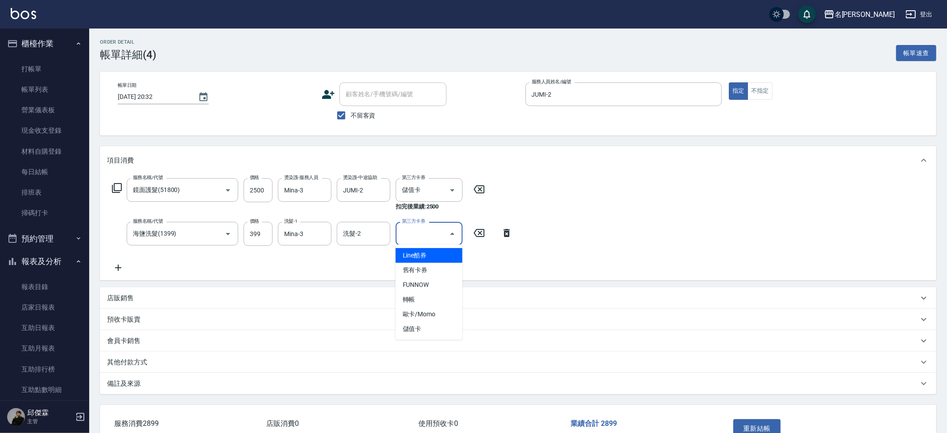
click at [437, 235] on input "第三方卡券" at bounding box center [421, 234] width 45 height 16
click at [425, 325] on span "儲值卡" at bounding box center [428, 329] width 67 height 15
type input "儲值卡"
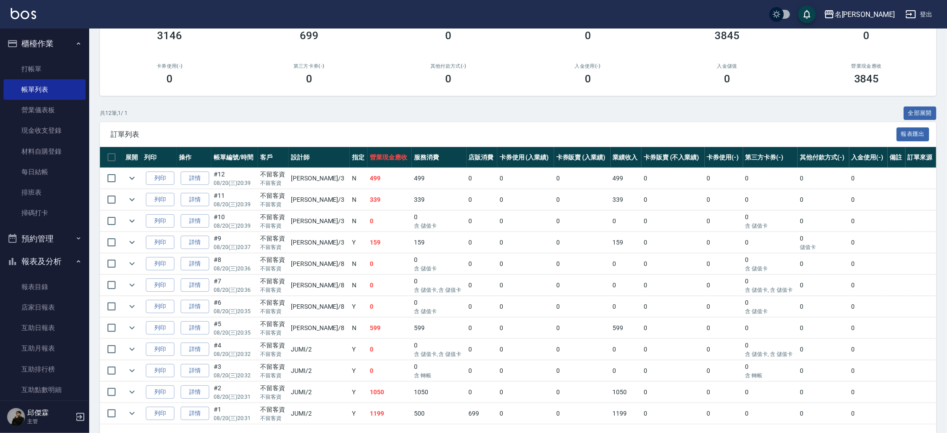
scroll to position [126, 0]
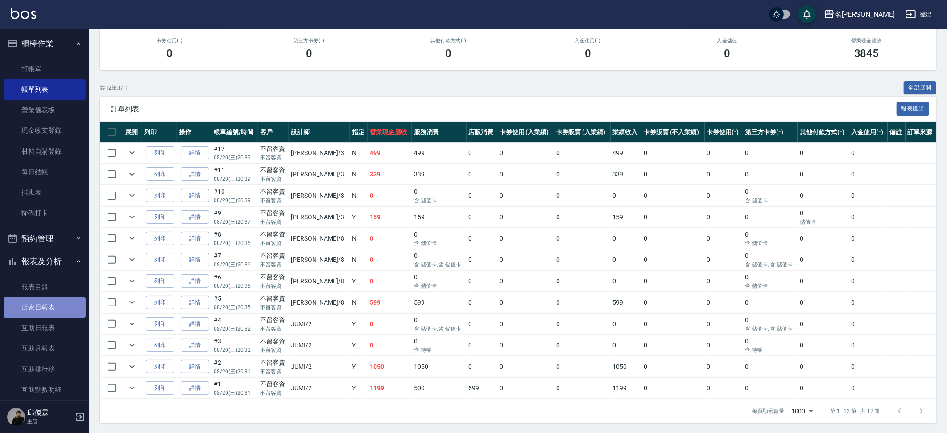
click at [53, 301] on link "店家日報表" at bounding box center [45, 307] width 82 height 21
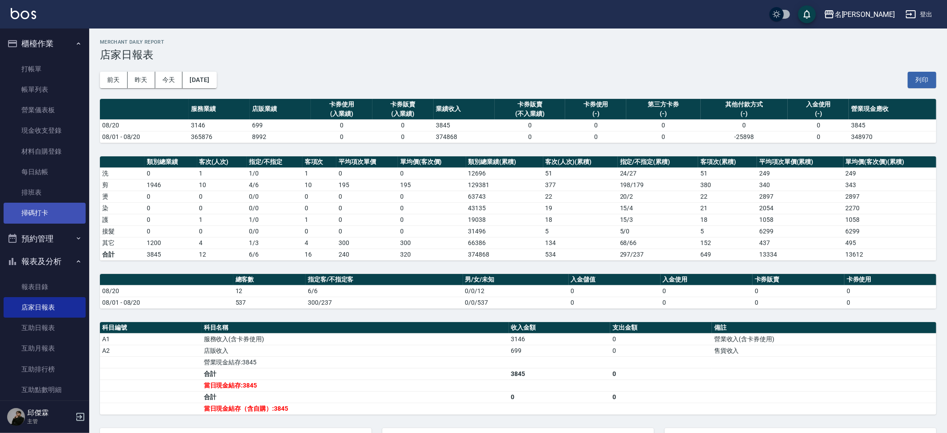
scroll to position [0, 0]
click at [65, 88] on link "帳單列表" at bounding box center [45, 89] width 82 height 21
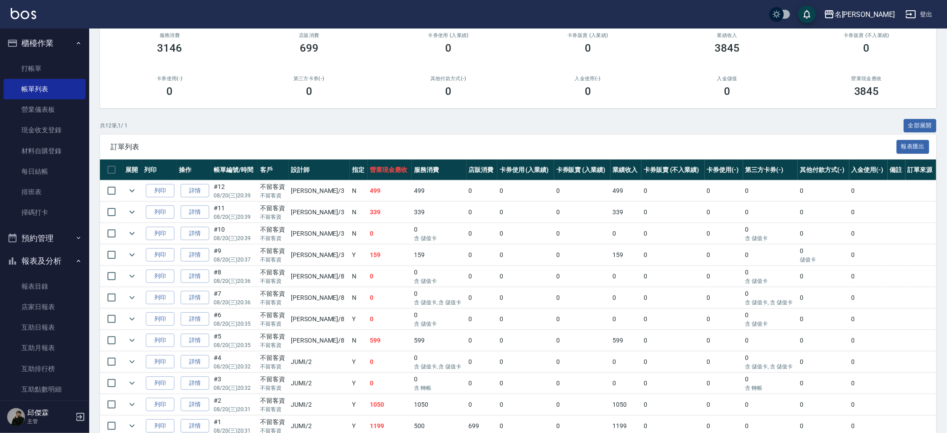
scroll to position [126, 0]
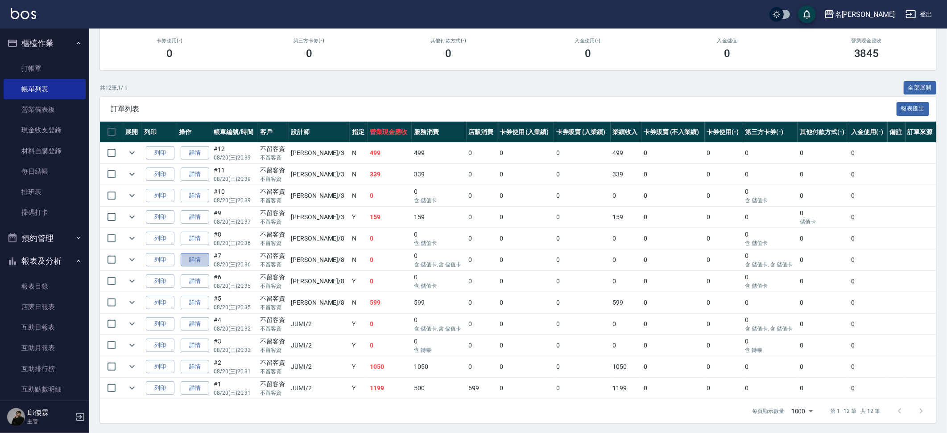
click at [204, 262] on link "詳情" at bounding box center [195, 260] width 29 height 14
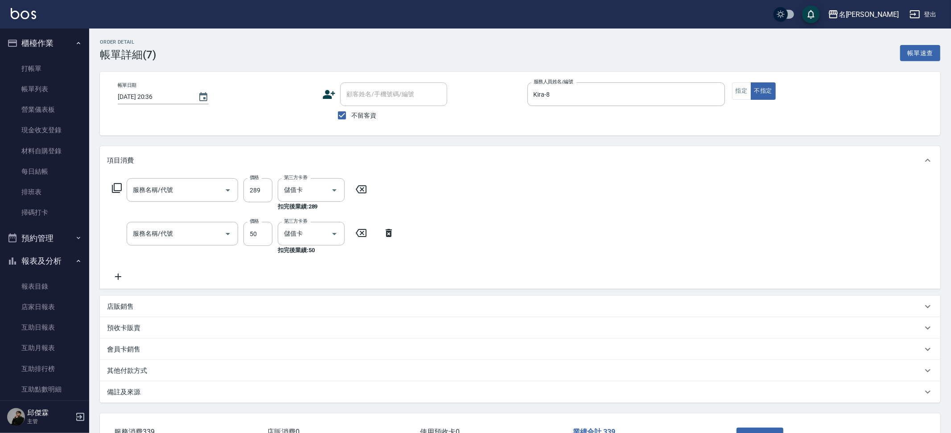
type input "[DATE] 20:36"
checkbox input "true"
type input "Kira-8"
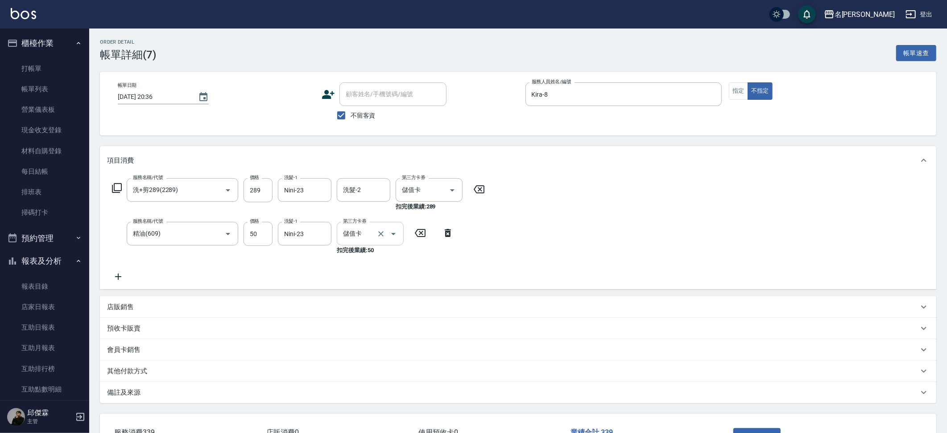
type input "洗+剪289(2289)"
type input "精油(609)"
click at [431, 199] on div "儲值卡 第三方卡券" at bounding box center [428, 190] width 67 height 24
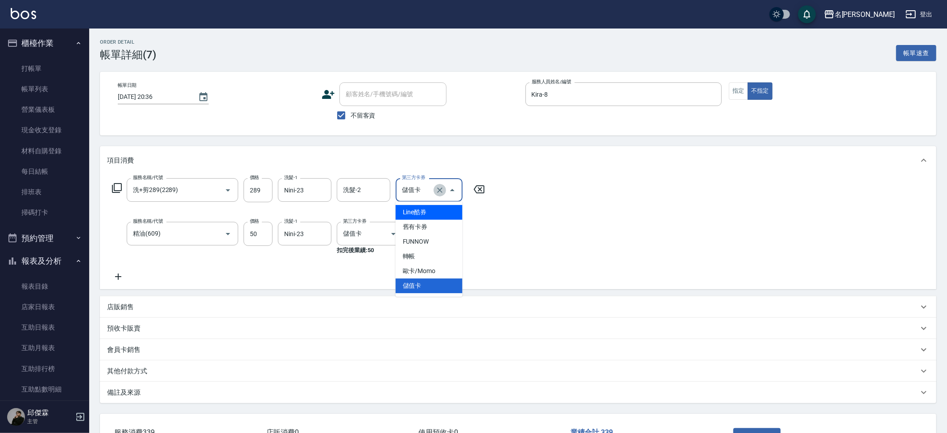
click at [438, 187] on icon "Clear" at bounding box center [439, 190] width 9 height 9
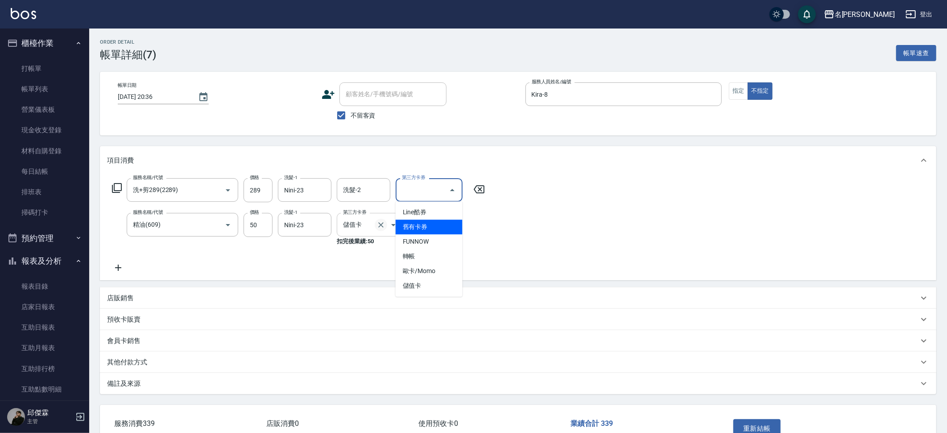
click at [383, 227] on icon "Clear" at bounding box center [380, 225] width 9 height 9
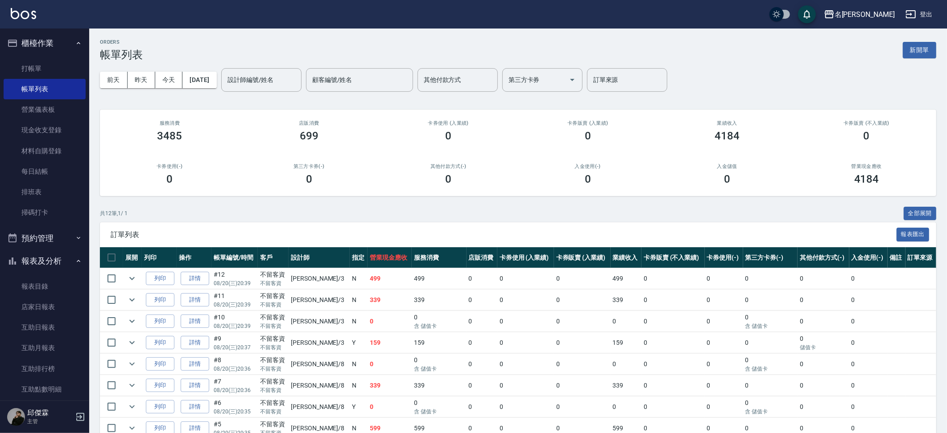
scroll to position [19, 0]
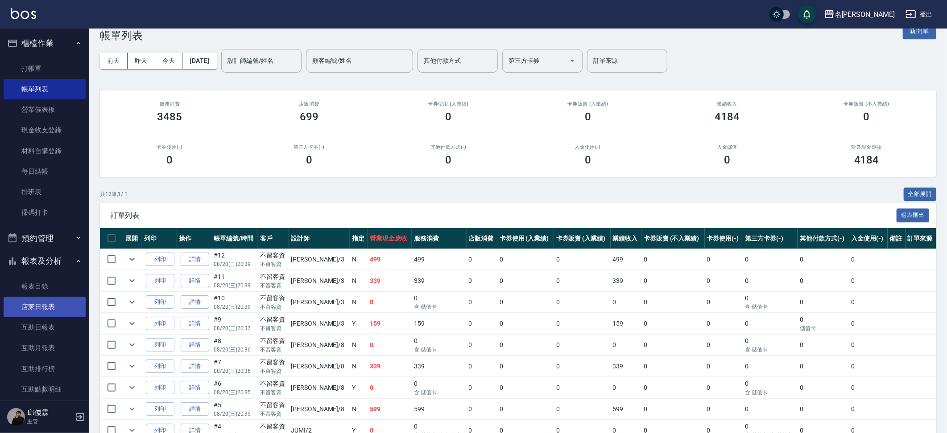
click at [53, 304] on link "店家日報表" at bounding box center [45, 307] width 82 height 21
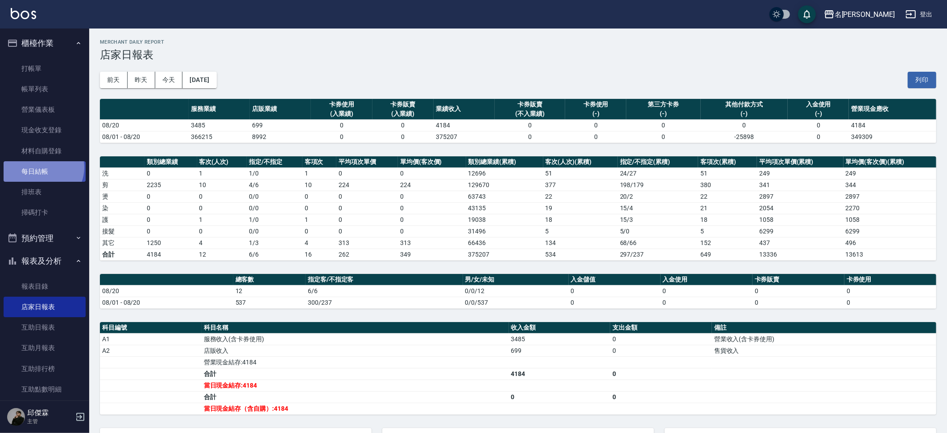
click at [42, 166] on link "每日結帳" at bounding box center [45, 171] width 82 height 21
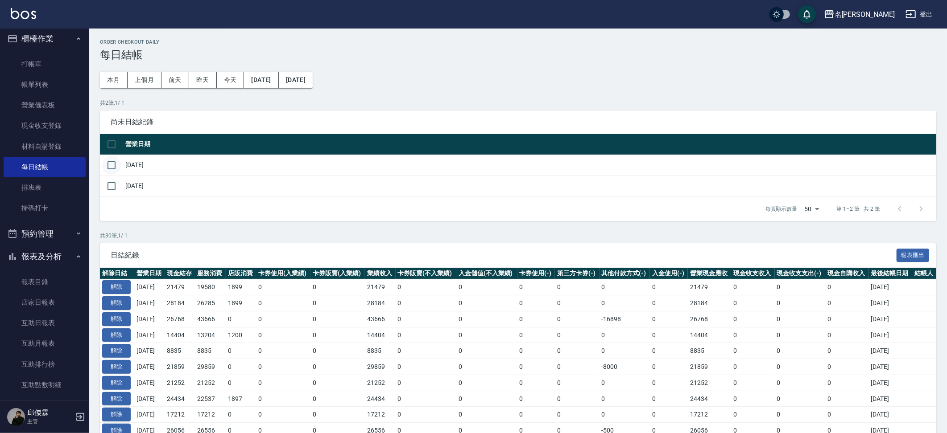
click at [110, 166] on input "checkbox" at bounding box center [111, 165] width 19 height 19
checkbox input "true"
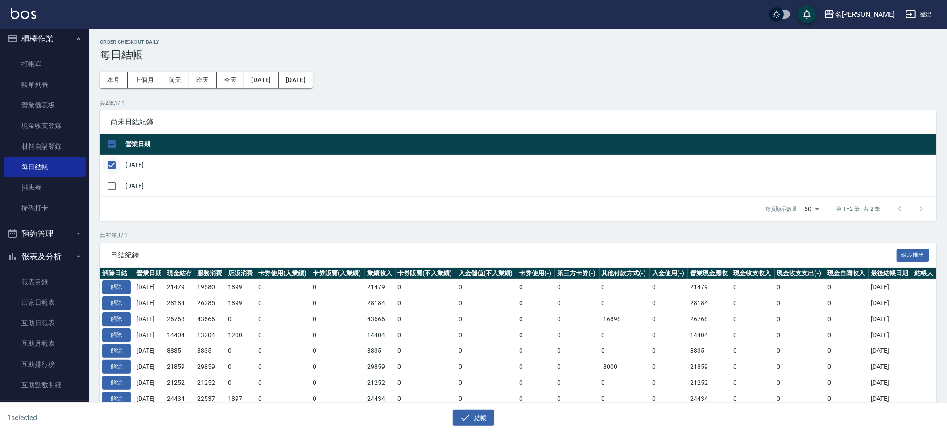
scroll to position [2, 0]
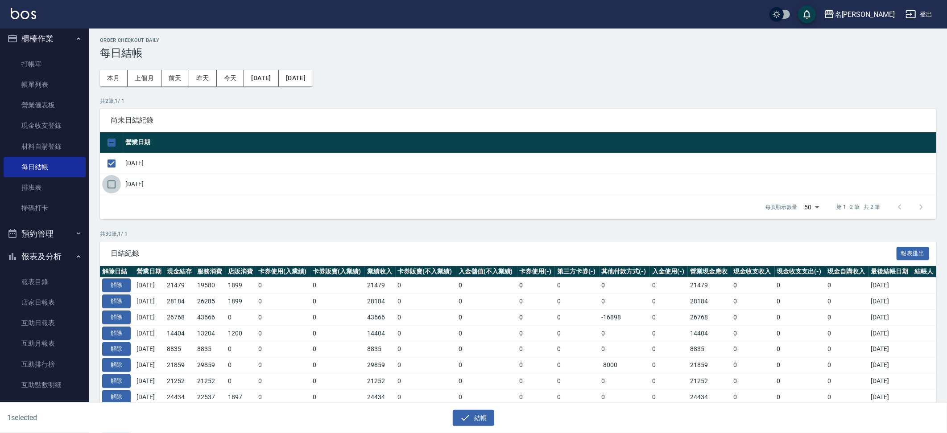
drag, startPoint x: 112, startPoint y: 185, endPoint x: 180, endPoint y: 221, distance: 77.0
click at [112, 185] on input "checkbox" at bounding box center [111, 184] width 19 height 19
checkbox input "true"
click at [479, 420] on button "結帳" at bounding box center [473, 418] width 41 height 16
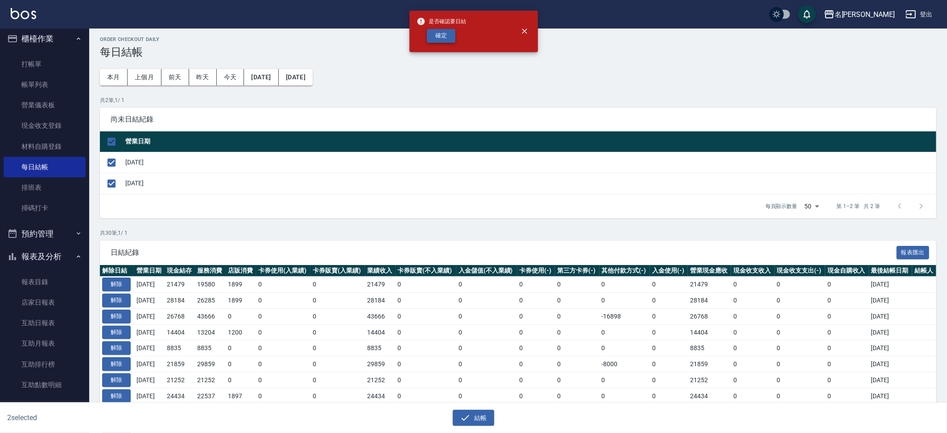
click at [441, 40] on button "確定" at bounding box center [441, 36] width 29 height 14
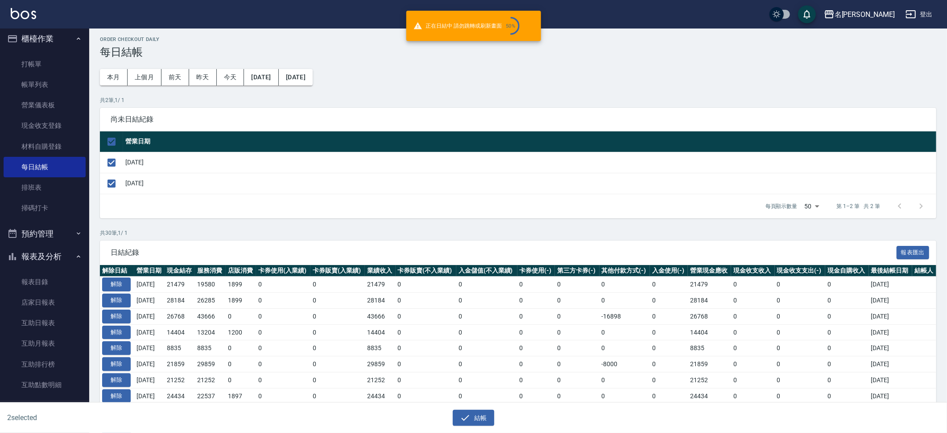
checkbox input "false"
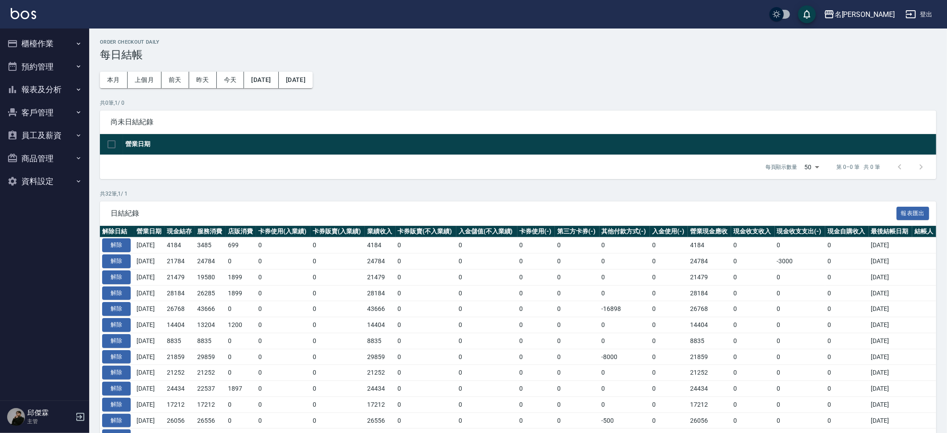
click at [58, 89] on button "報表及分析" at bounding box center [45, 89] width 82 height 23
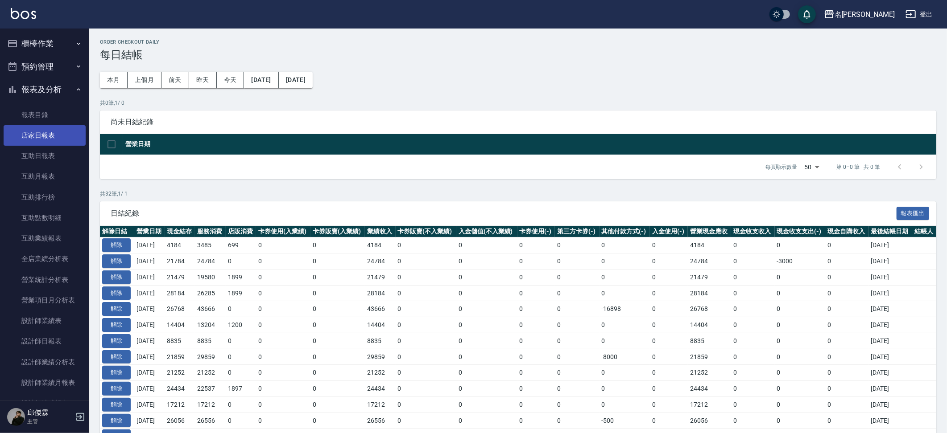
click at [54, 143] on link "店家日報表" at bounding box center [45, 135] width 82 height 21
